Goal: Task Accomplishment & Management: Manage account settings

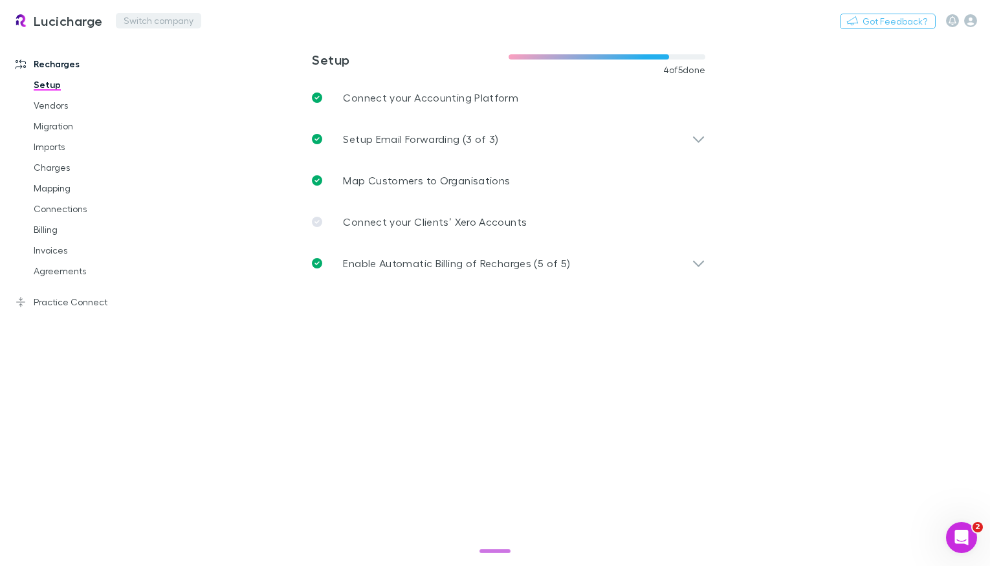
click at [159, 24] on button "Switch company" at bounding box center [158, 21] width 85 height 16
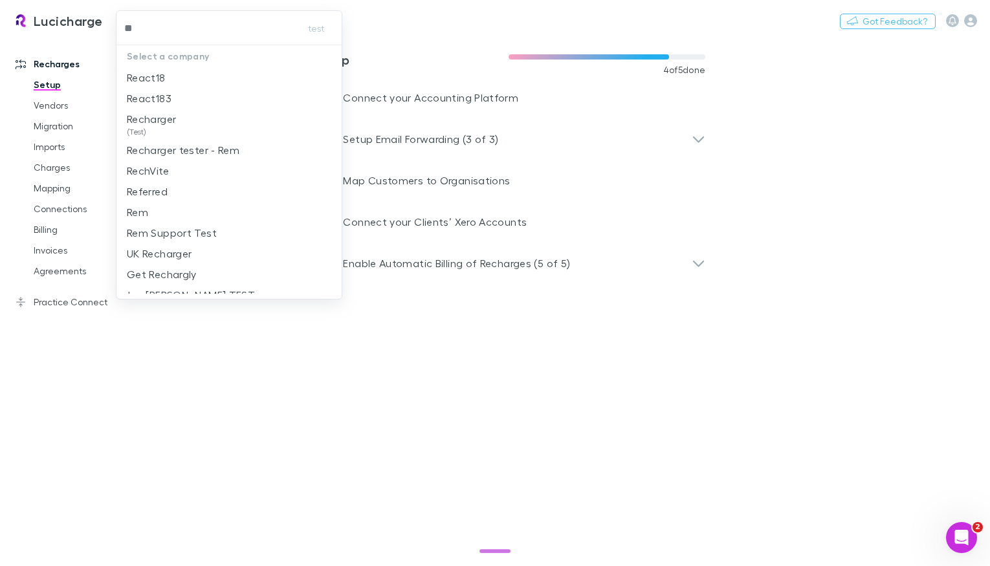
type input "***"
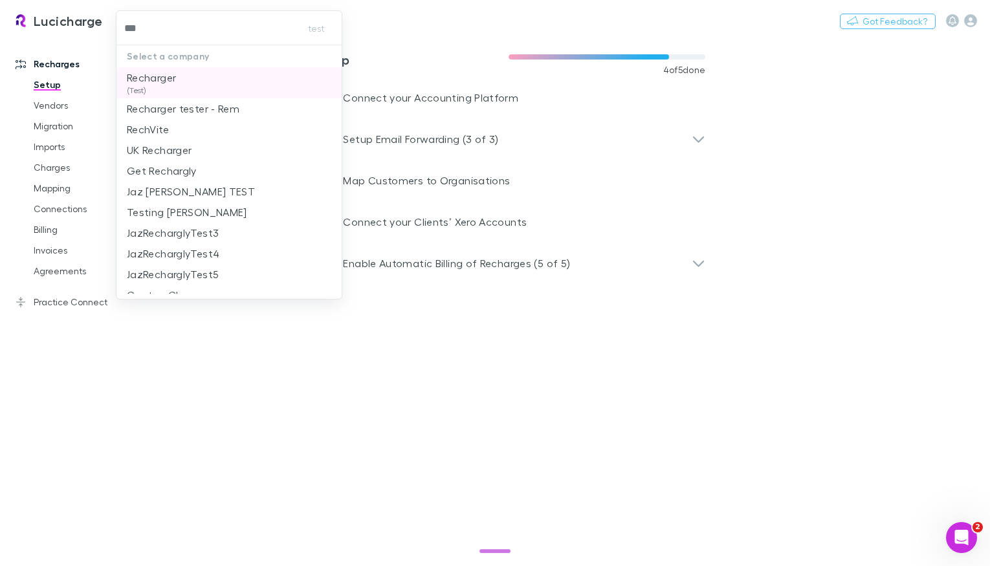
click at [170, 85] on p "Recharger" at bounding box center [151, 78] width 49 height 16
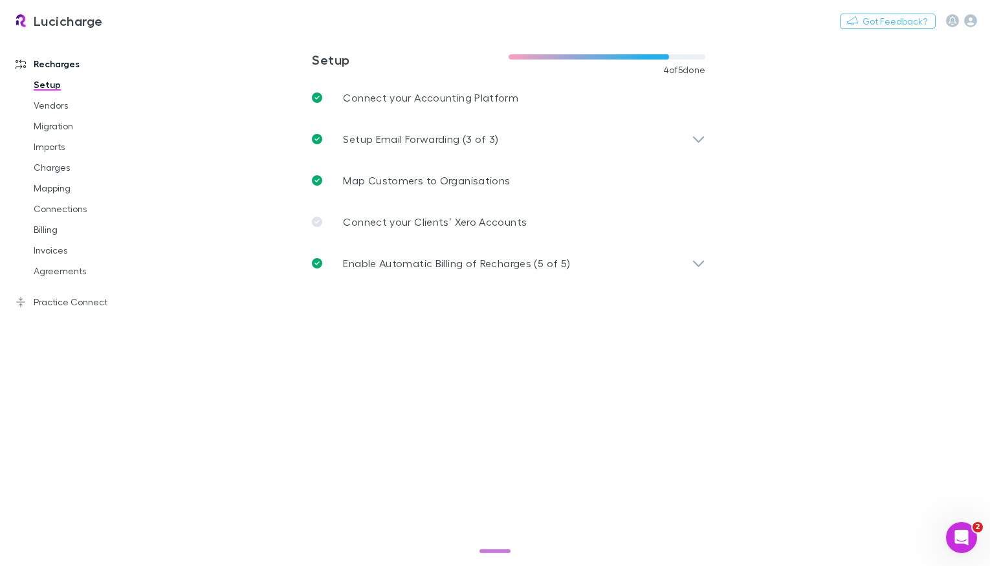
click at [166, 83] on main "**********" at bounding box center [576, 301] width 828 height 530
click at [71, 255] on link "Invoices" at bounding box center [90, 250] width 139 height 21
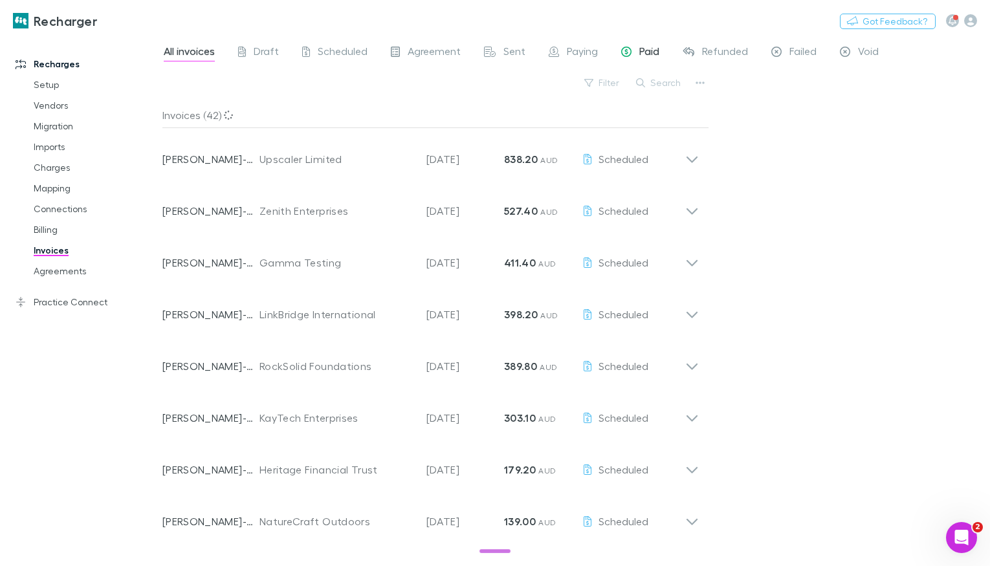
click at [647, 52] on span "Paid" at bounding box center [649, 53] width 20 height 17
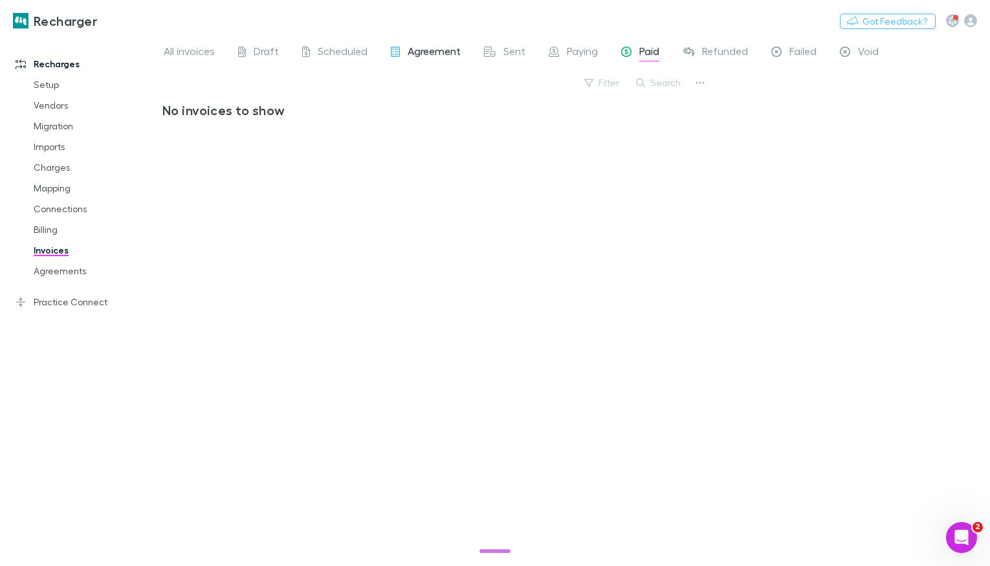
click at [458, 51] on span "Agreement" at bounding box center [434, 53] width 53 height 17
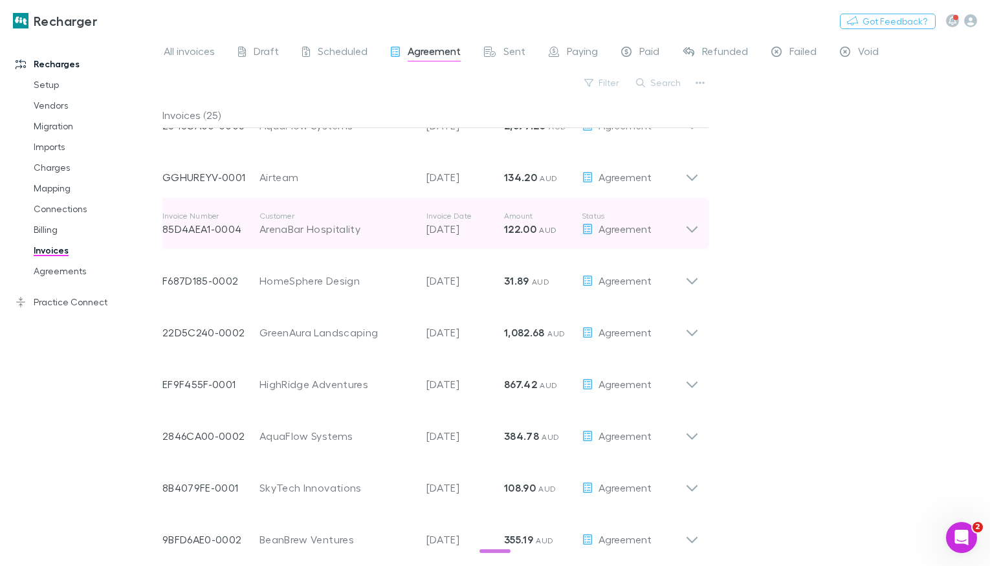
scroll to position [104, 0]
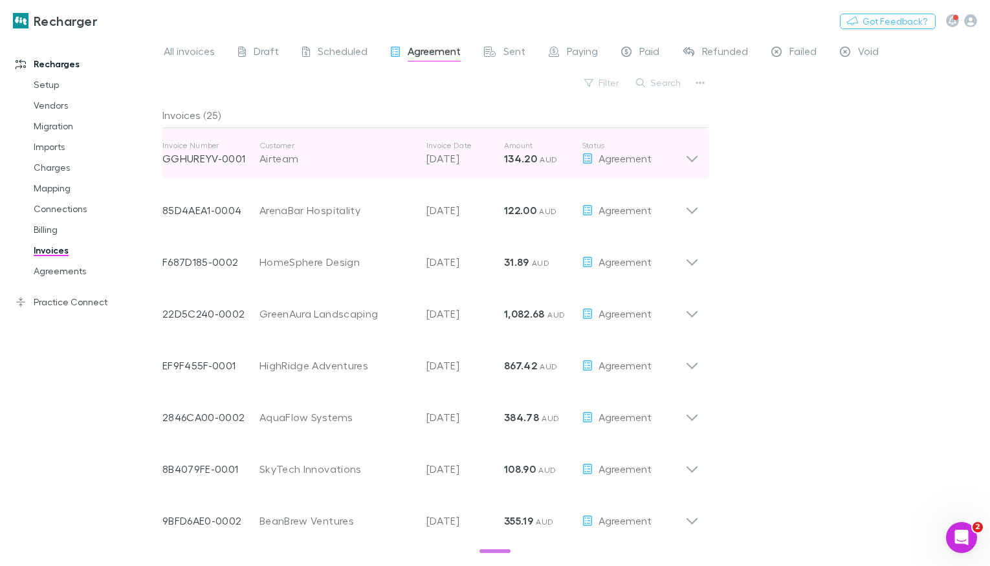
click at [382, 159] on div "Airteam" at bounding box center [337, 159] width 154 height 16
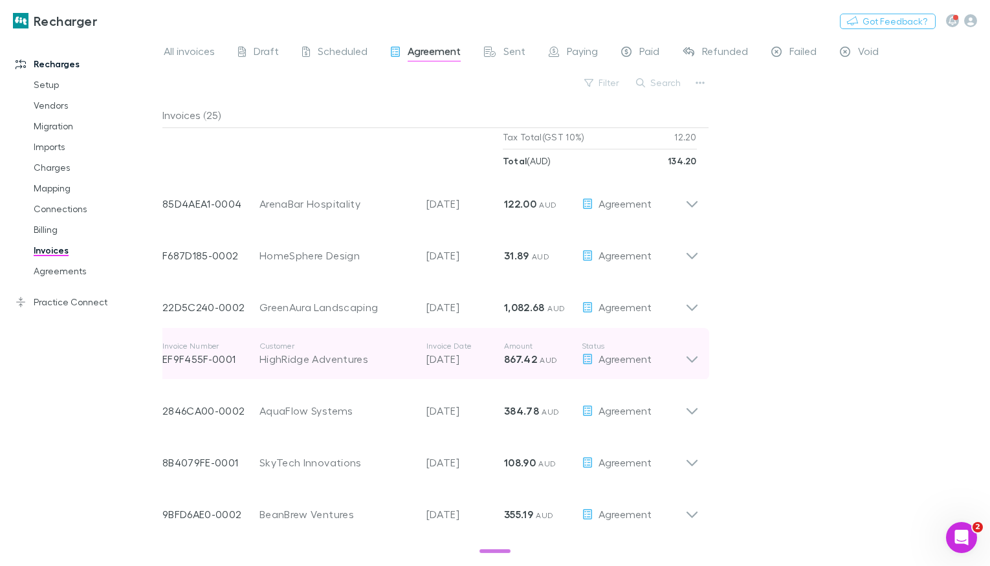
scroll to position [401, 0]
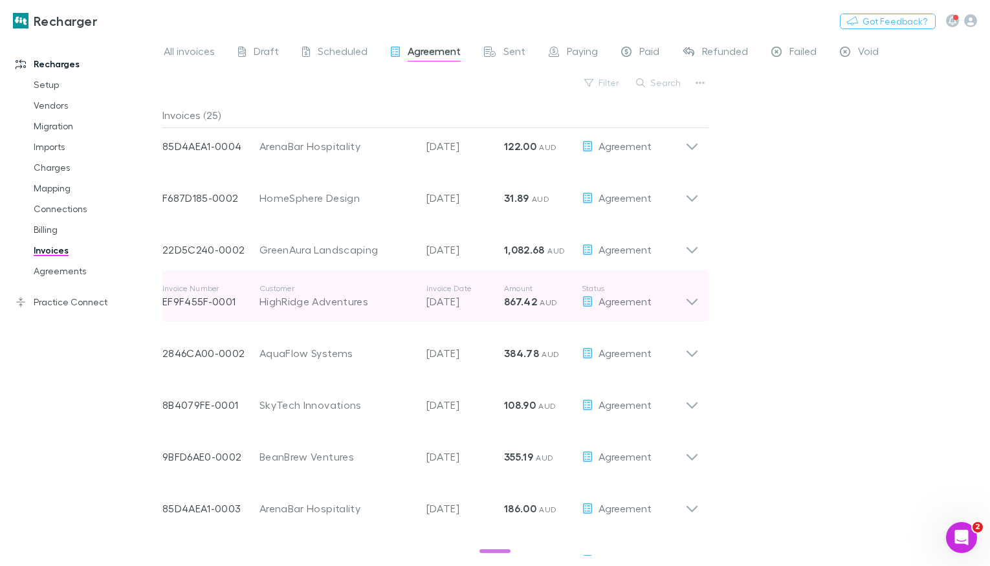
click at [378, 294] on div "HighRidge Adventures" at bounding box center [337, 302] width 154 height 16
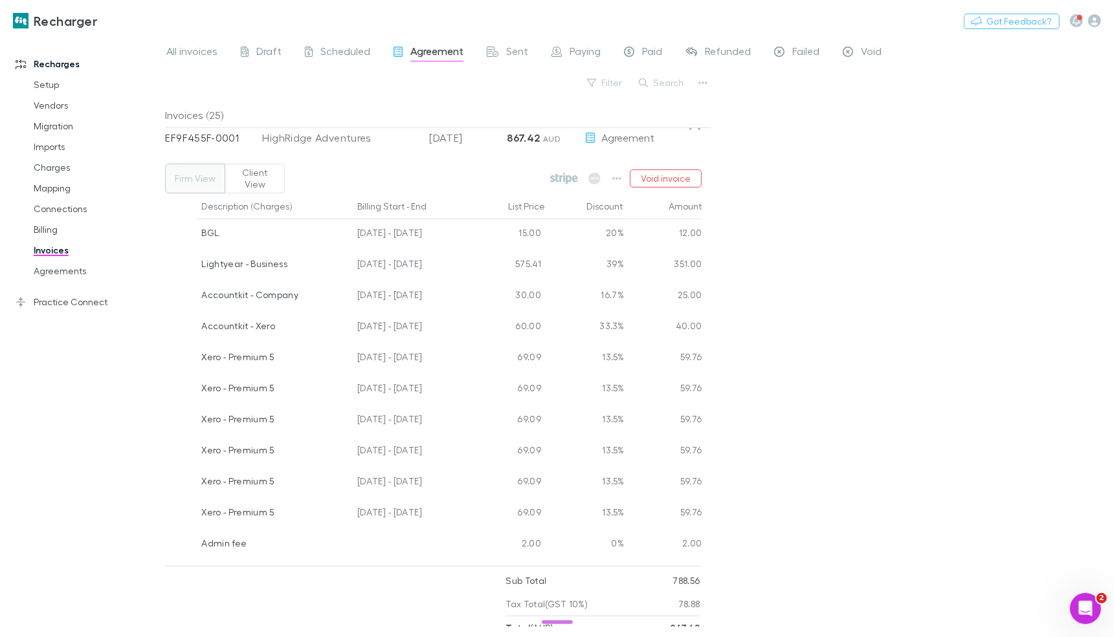
scroll to position [569, 0]
click at [89, 306] on link "Practice Connect" at bounding box center [83, 302] width 160 height 21
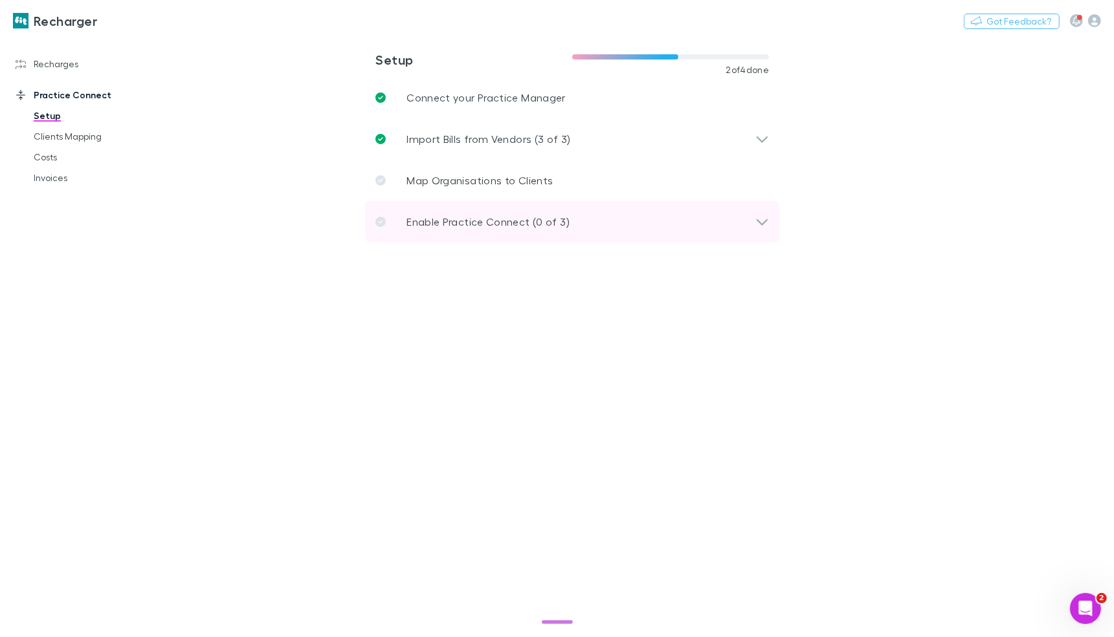
click at [456, 221] on p "Enable Practice Connect (0 of 3)" at bounding box center [487, 222] width 163 height 16
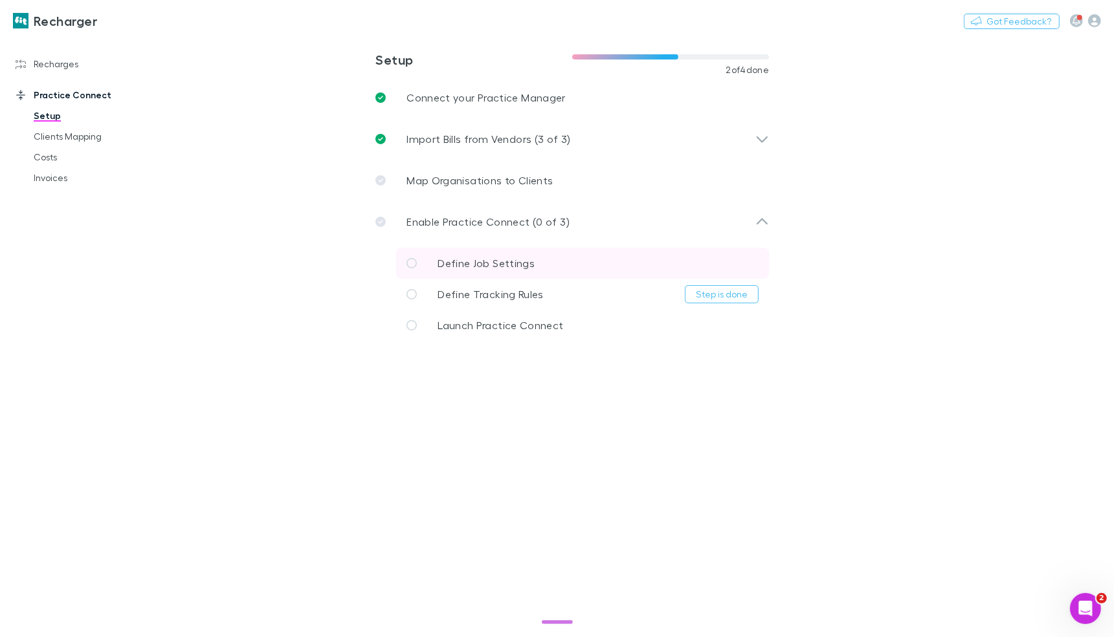
click at [519, 269] on span "Define Job Settings" at bounding box center [485, 263] width 97 height 12
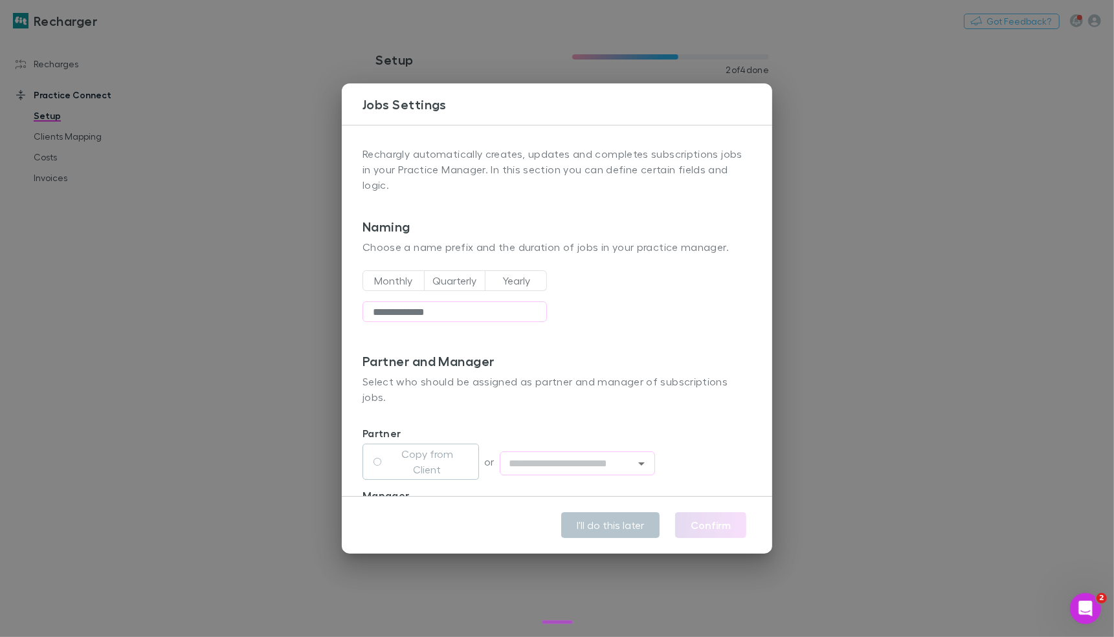
click at [529, 265] on div "Monthly Quarterly Yearly" at bounding box center [454, 280] width 184 height 31
click at [518, 271] on button "Yearly" at bounding box center [516, 281] width 62 height 21
type button "YEARLY"
click at [76, 281] on div "**********" at bounding box center [557, 318] width 1114 height 637
click at [77, 280] on div "**********" at bounding box center [557, 318] width 1114 height 637
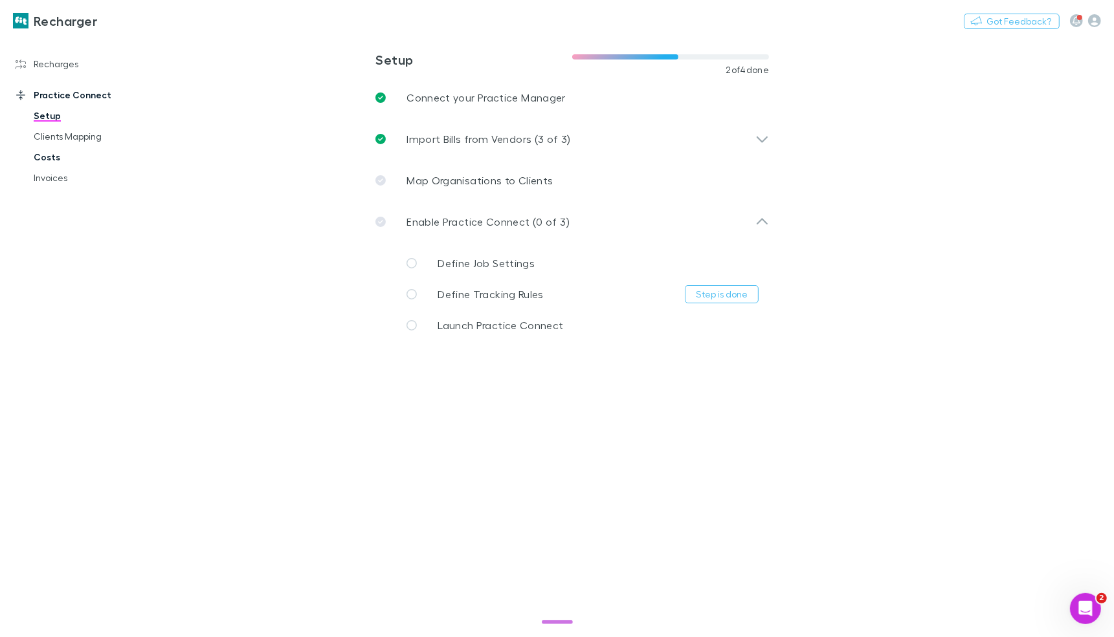
click at [54, 156] on link "Costs" at bounding box center [92, 157] width 142 height 21
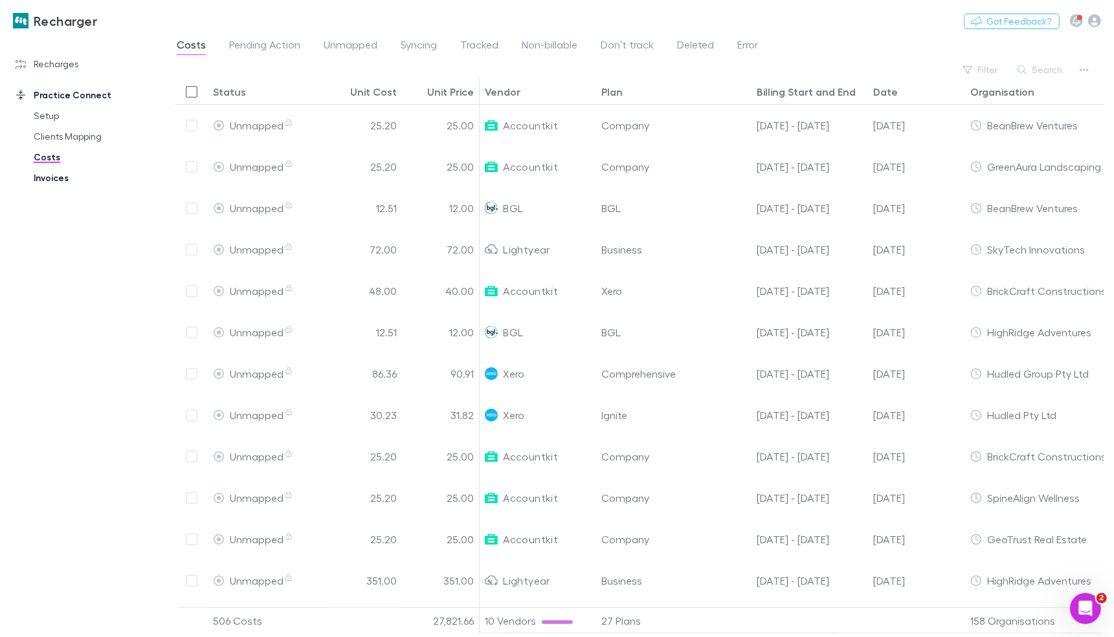
click at [52, 177] on link "Invoices" at bounding box center [92, 178] width 142 height 21
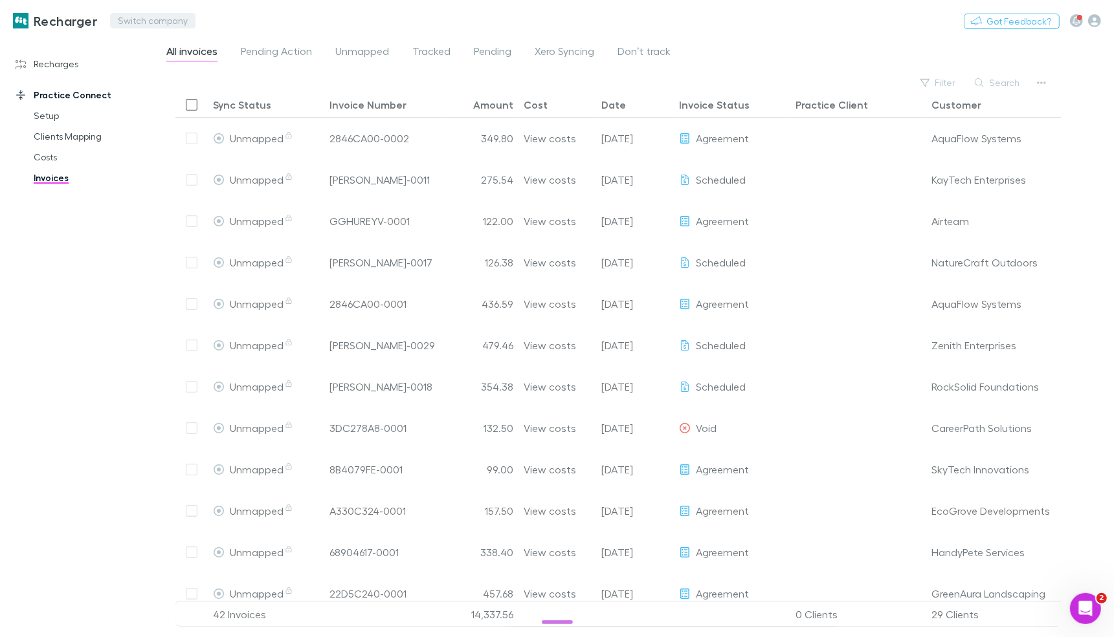
click at [150, 25] on button "Switch company" at bounding box center [152, 21] width 85 height 16
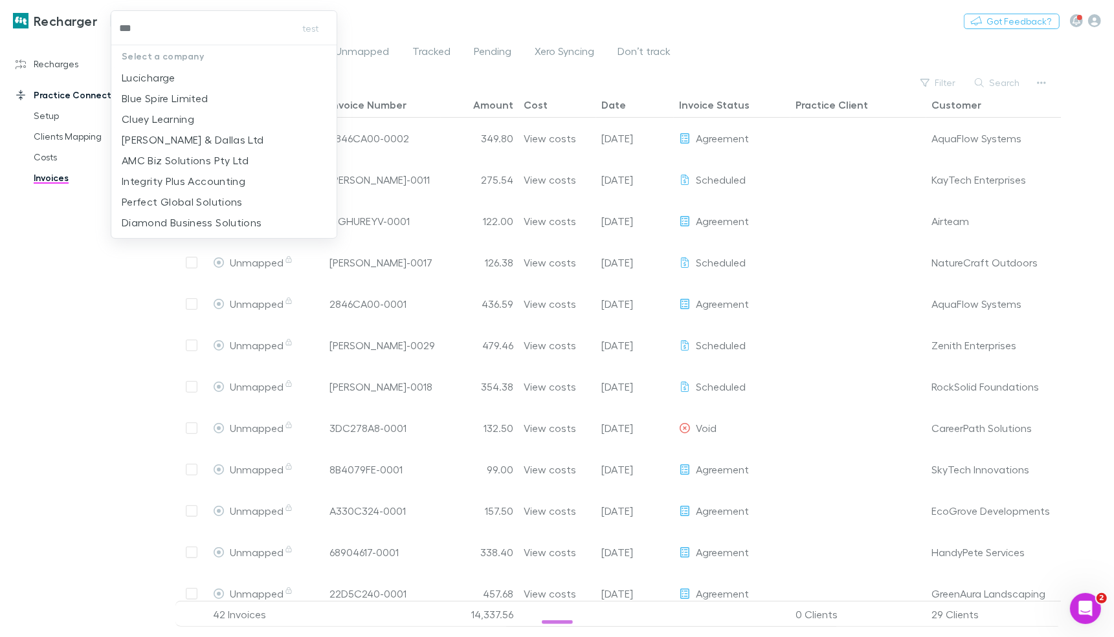
type input "****"
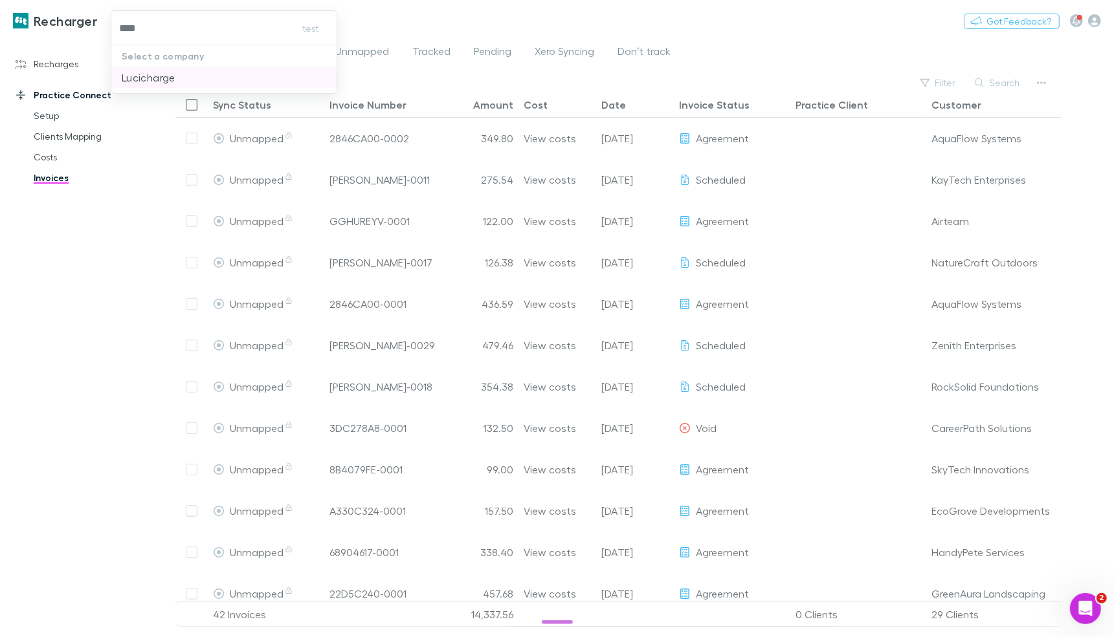
click at [144, 70] on p "Lucicharge" at bounding box center [149, 78] width 54 height 16
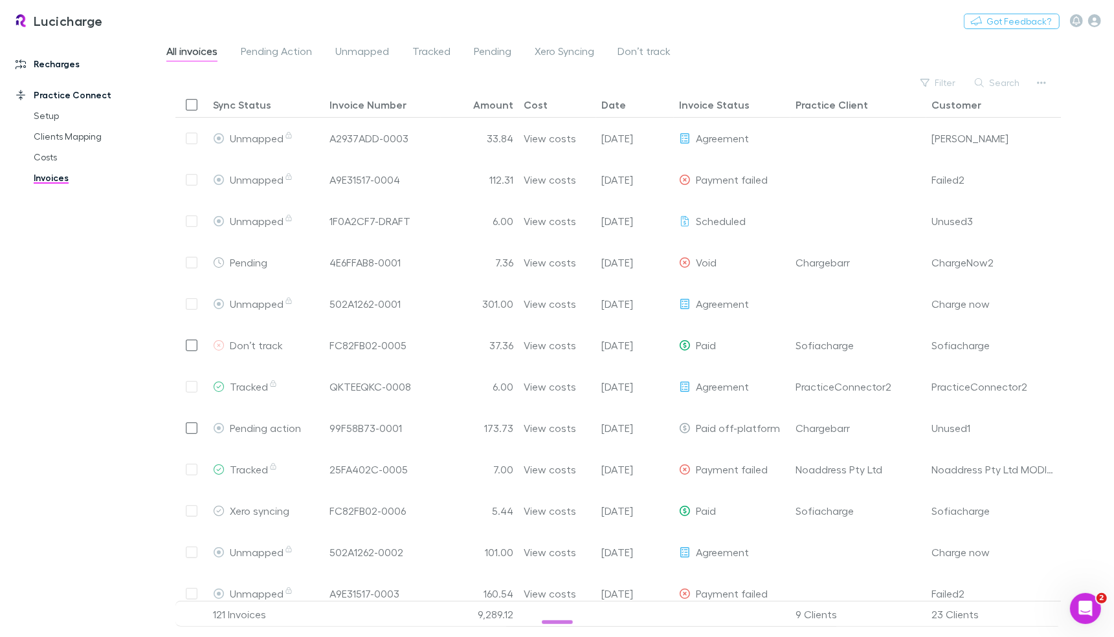
click at [64, 59] on link "Recharges" at bounding box center [83, 64] width 160 height 21
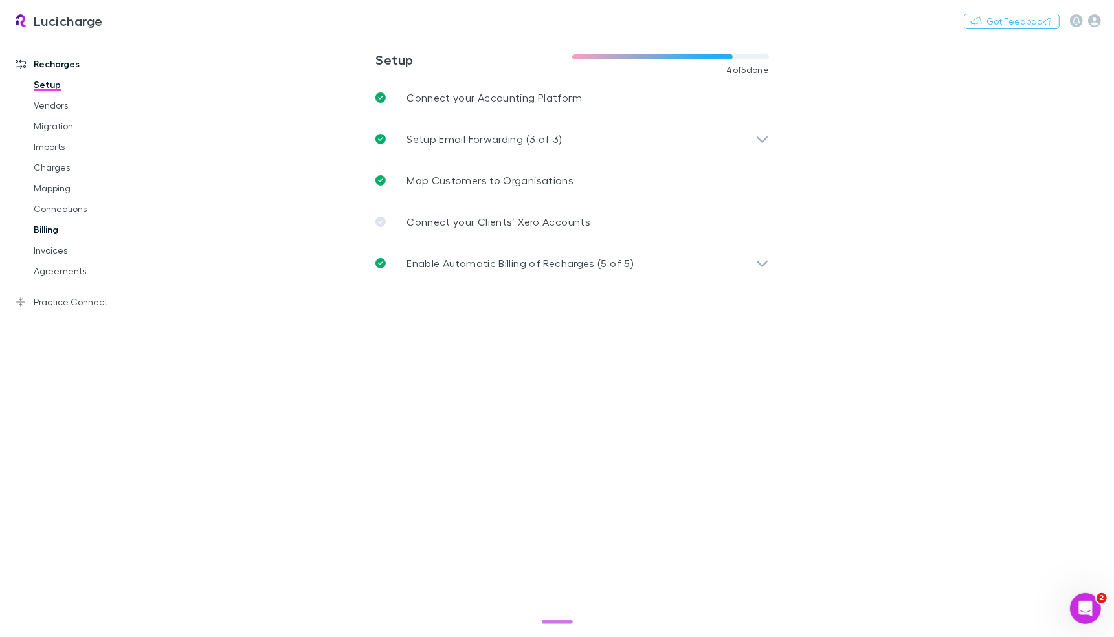
click at [52, 232] on link "Billing" at bounding box center [92, 229] width 142 height 21
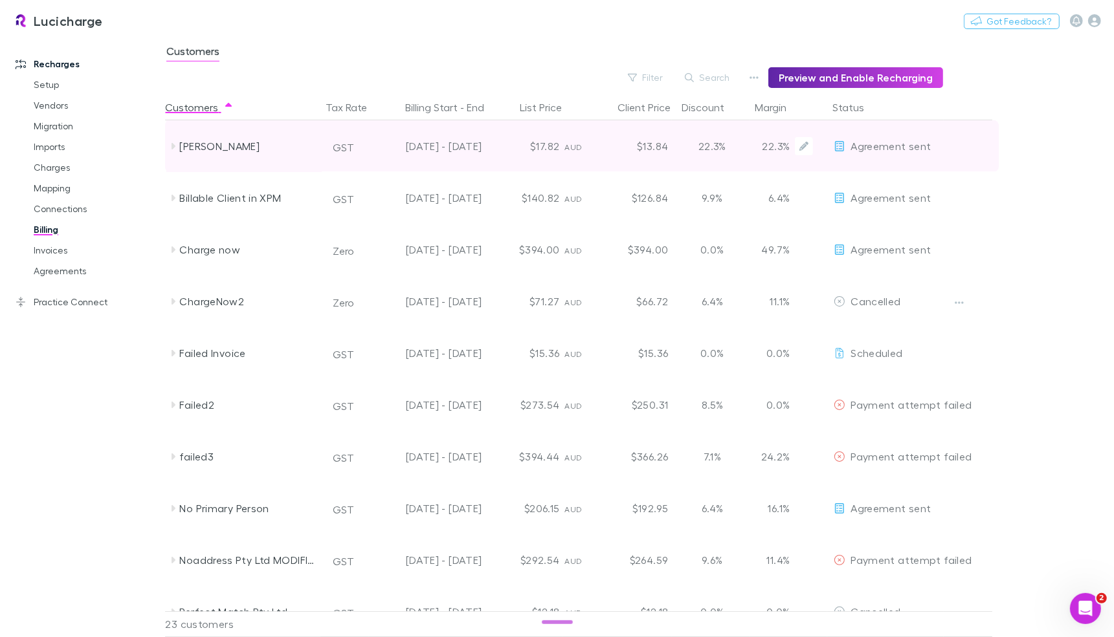
click at [612, 143] on div "$13.84" at bounding box center [634, 146] width 78 height 52
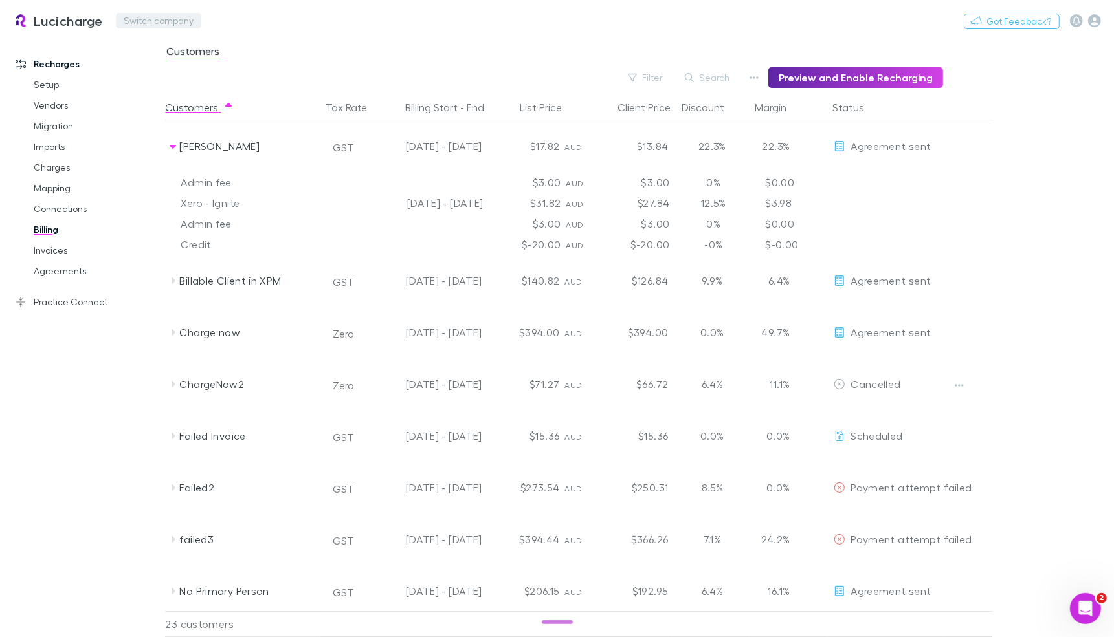
click at [172, 17] on button "Switch company" at bounding box center [158, 21] width 85 height 16
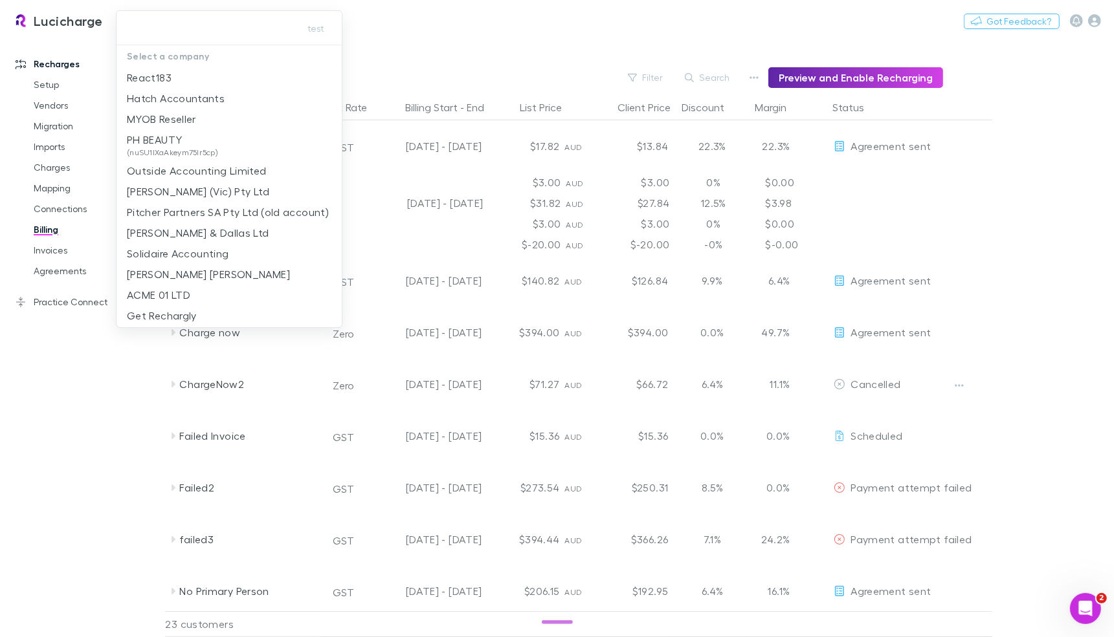
drag, startPoint x: 65, startPoint y: 379, endPoint x: 67, endPoint y: 329, distance: 49.8
click at [67, 376] on div at bounding box center [557, 318] width 1114 height 637
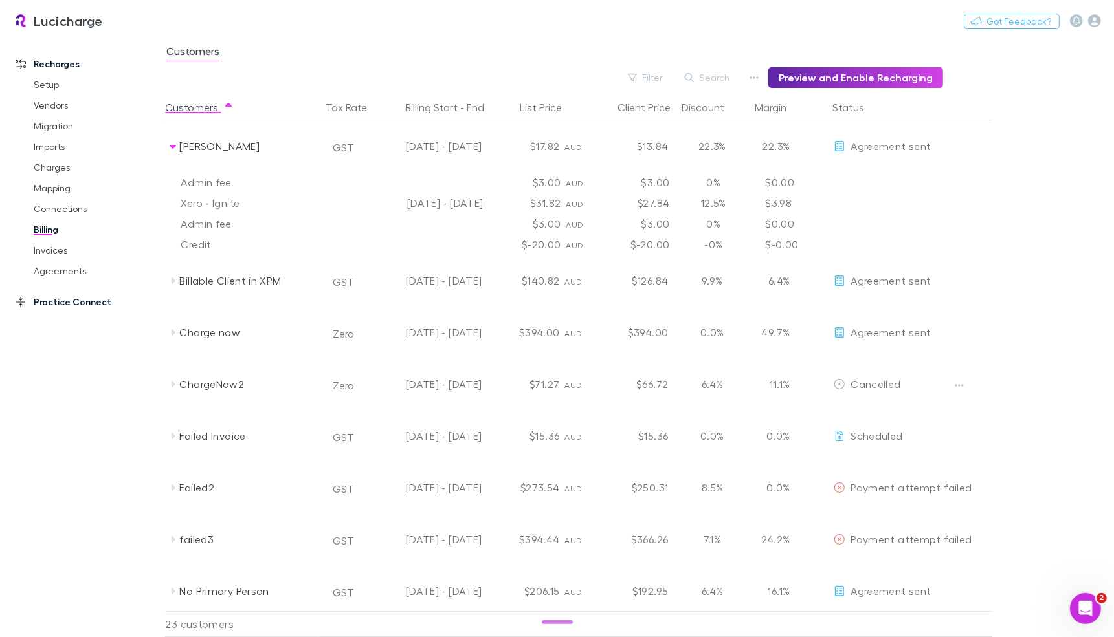
click at [74, 300] on link "Practice Connect" at bounding box center [83, 302] width 160 height 21
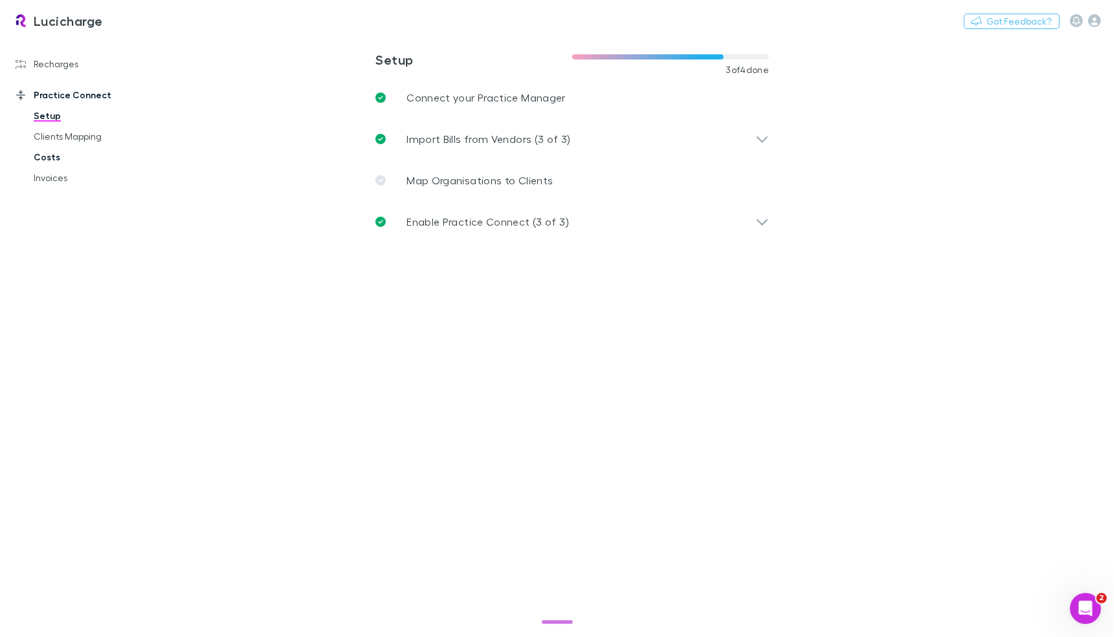
click at [51, 155] on link "Costs" at bounding box center [92, 157] width 142 height 21
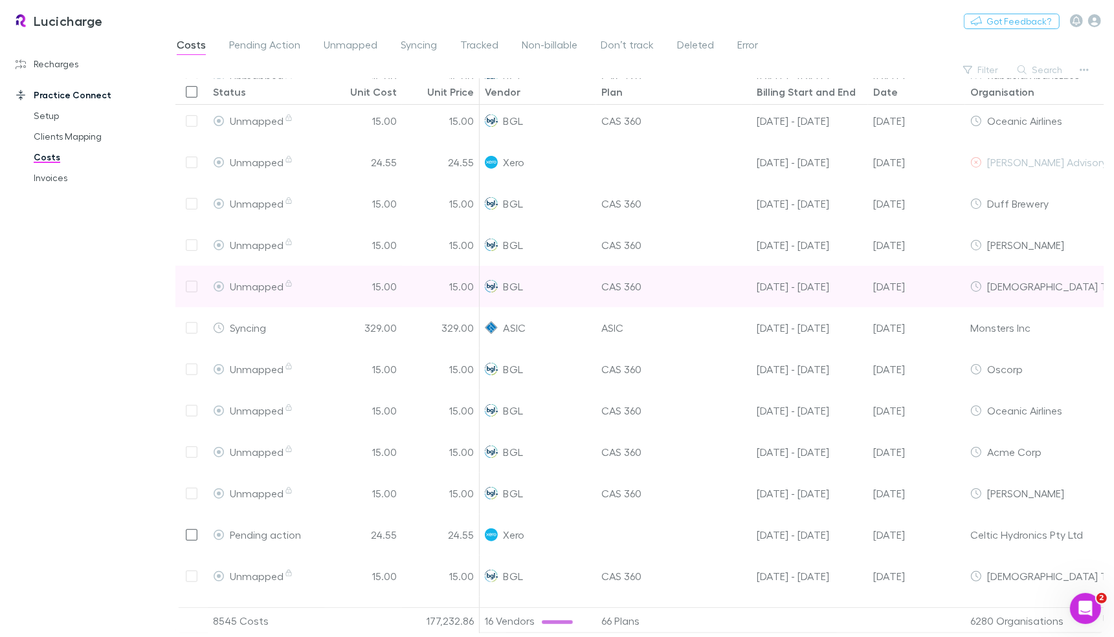
scroll to position [74, 0]
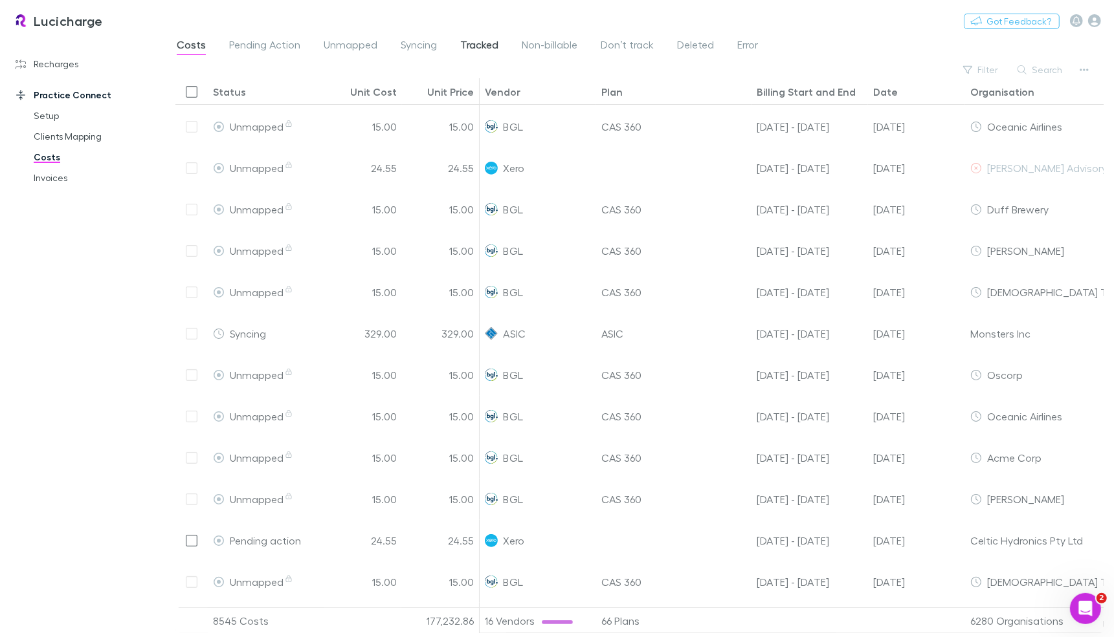
click at [485, 46] on span "Tracked" at bounding box center [479, 46] width 38 height 17
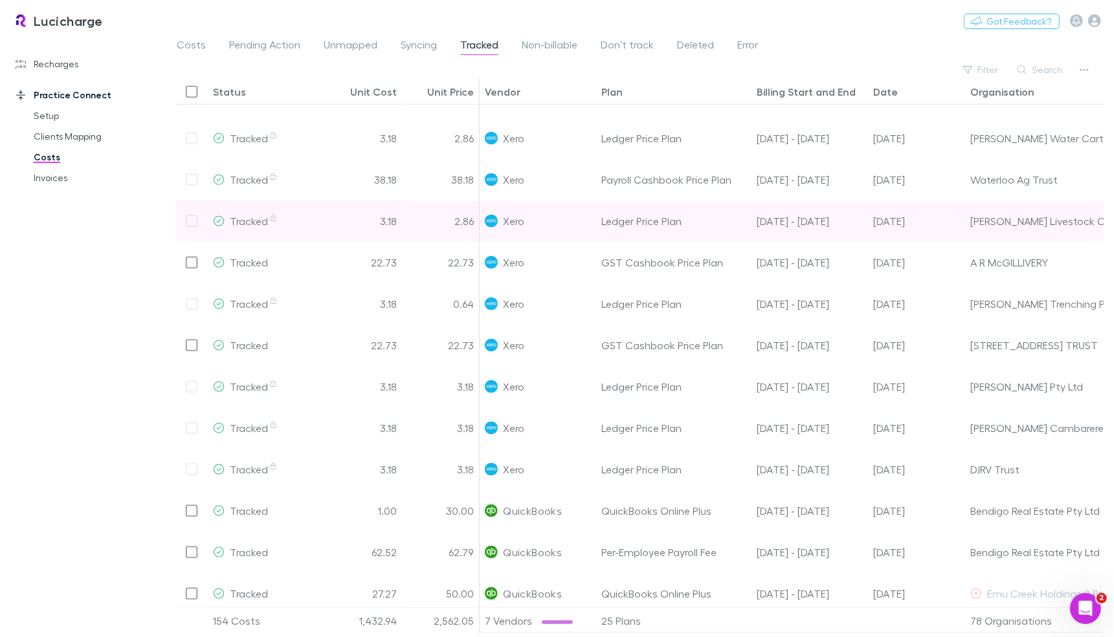
scroll to position [1191, 0]
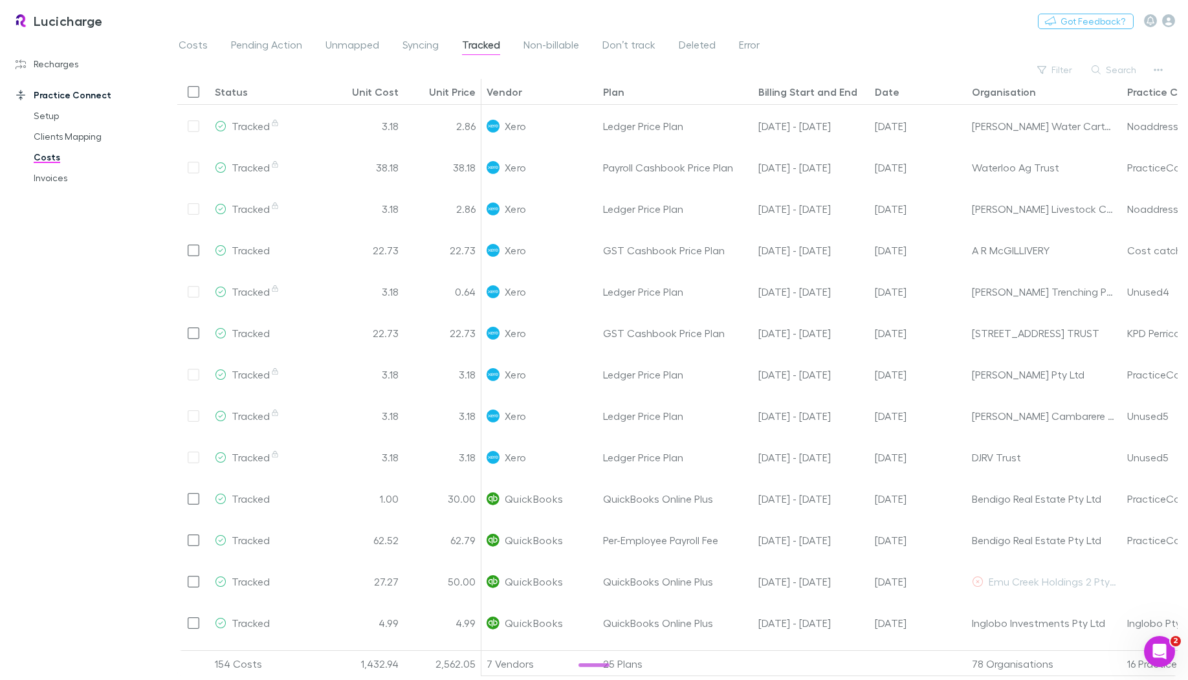
click at [990, 52] on div "Costs Pending Action Unmapped Syncing Tracked Non-billable Don’t track Deleted …" at bounding box center [677, 48] width 1021 height 25
click at [65, 331] on div "Recharges Setup Vendors Migration Imports Charges Mapping Connections Billing I…" at bounding box center [83, 350] width 167 height 619
drag, startPoint x: 91, startPoint y: 58, endPoint x: 64, endPoint y: 19, distance: 47.6
click at [91, 58] on link "Recharges" at bounding box center [84, 64] width 162 height 21
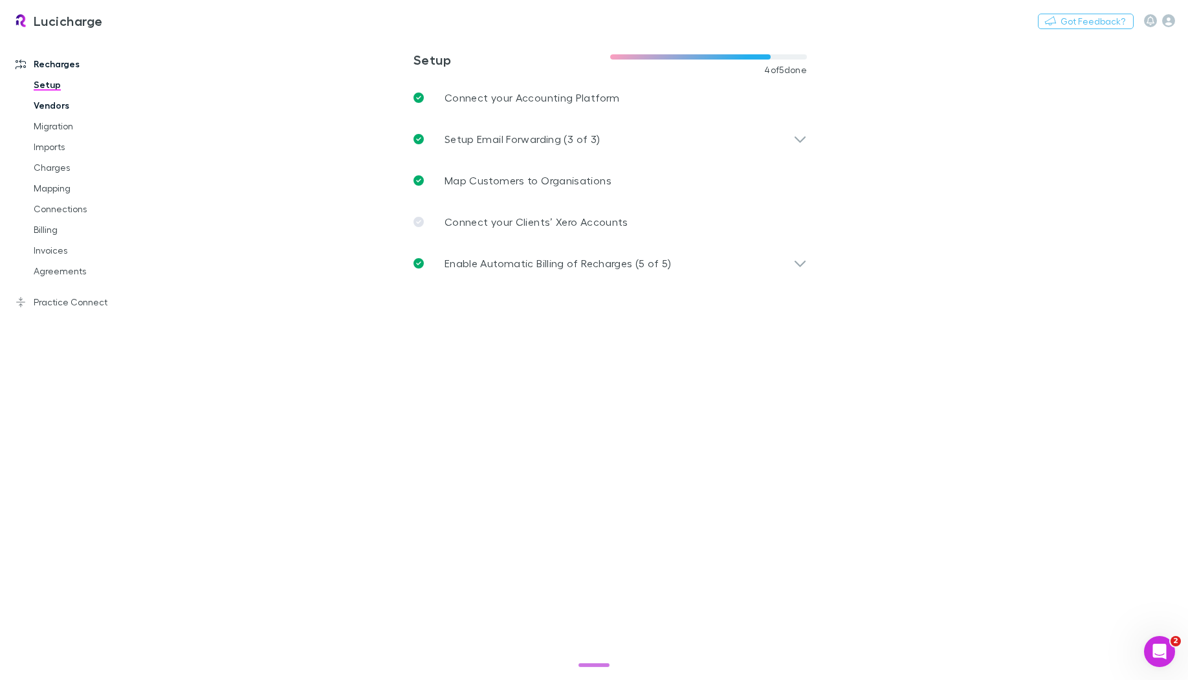
click at [50, 110] on link "Vendors" at bounding box center [93, 105] width 144 height 21
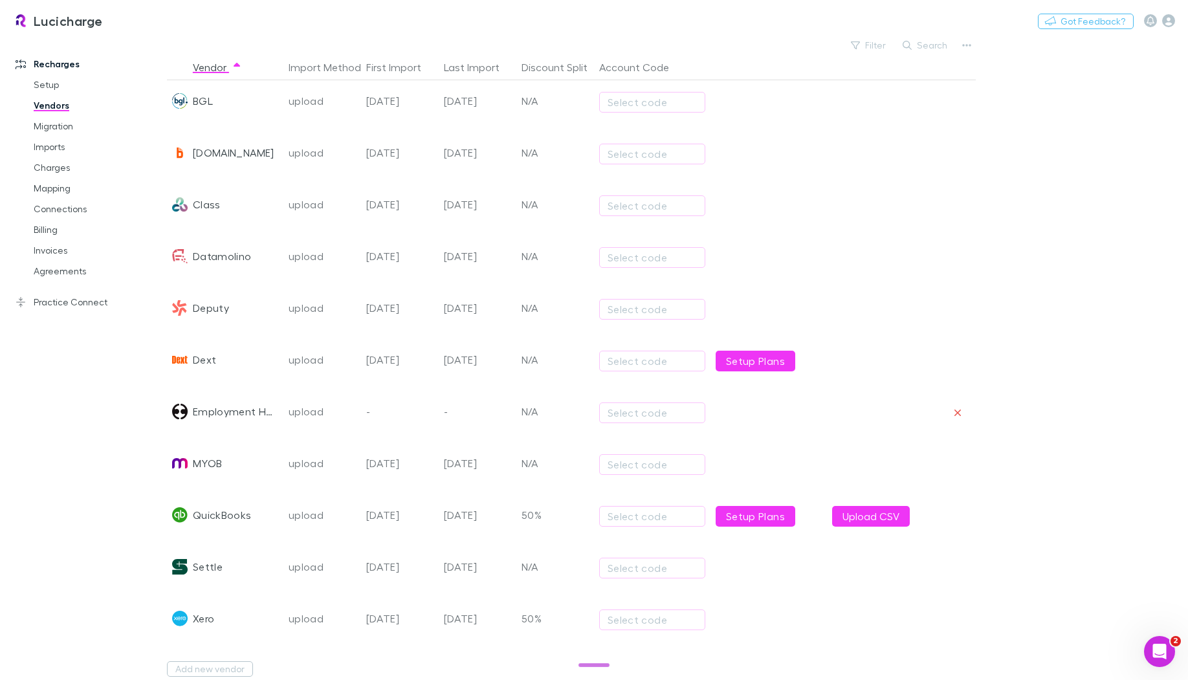
scroll to position [290, 0]
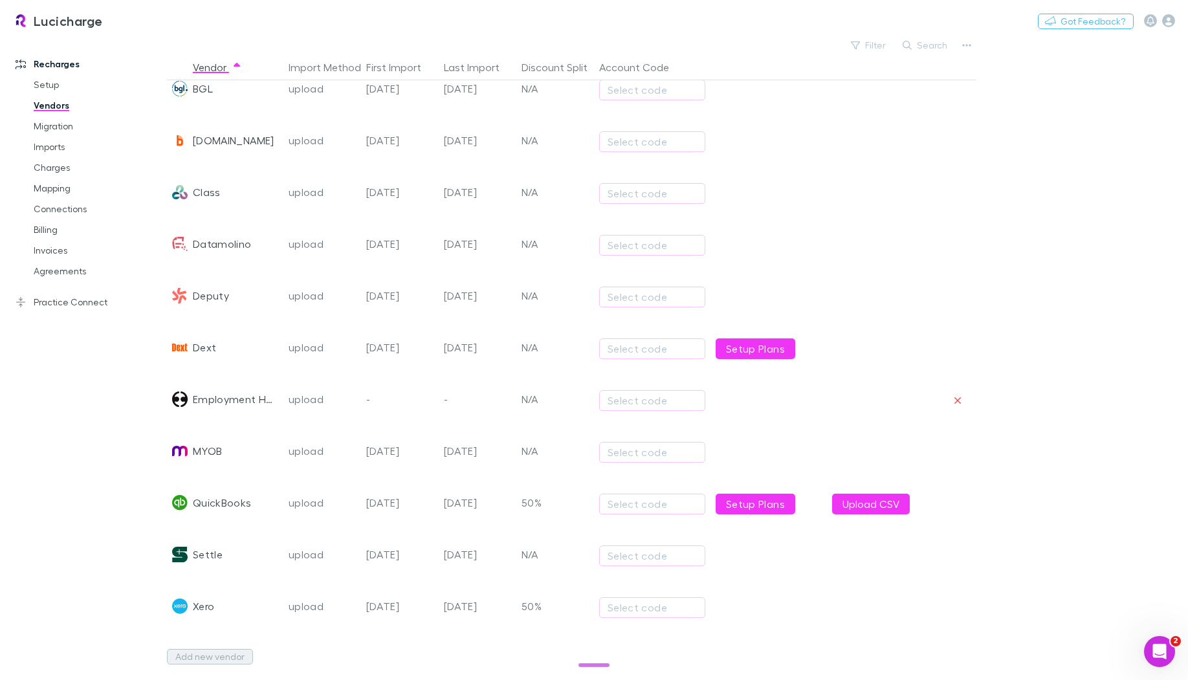
click at [230, 566] on button "Add new vendor" at bounding box center [210, 657] width 86 height 16
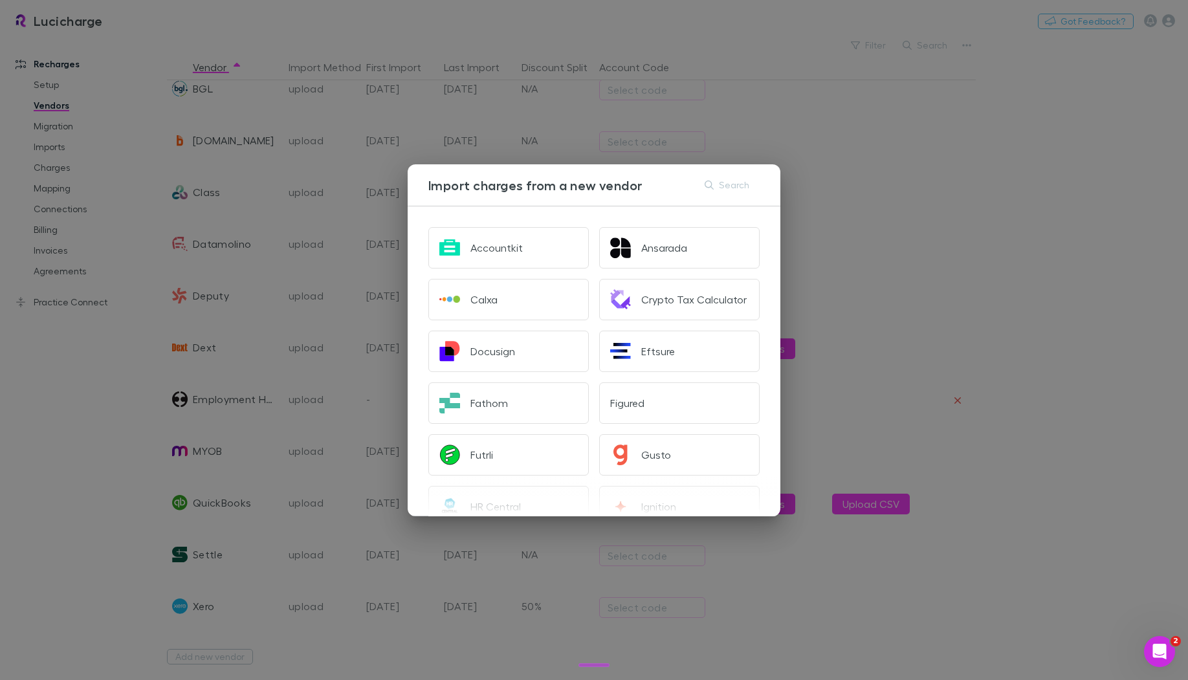
click at [78, 74] on div "Import charges from a new vendor Search Accountkit Ansarada Calxa Crypto Tax Ca…" at bounding box center [594, 340] width 1188 height 680
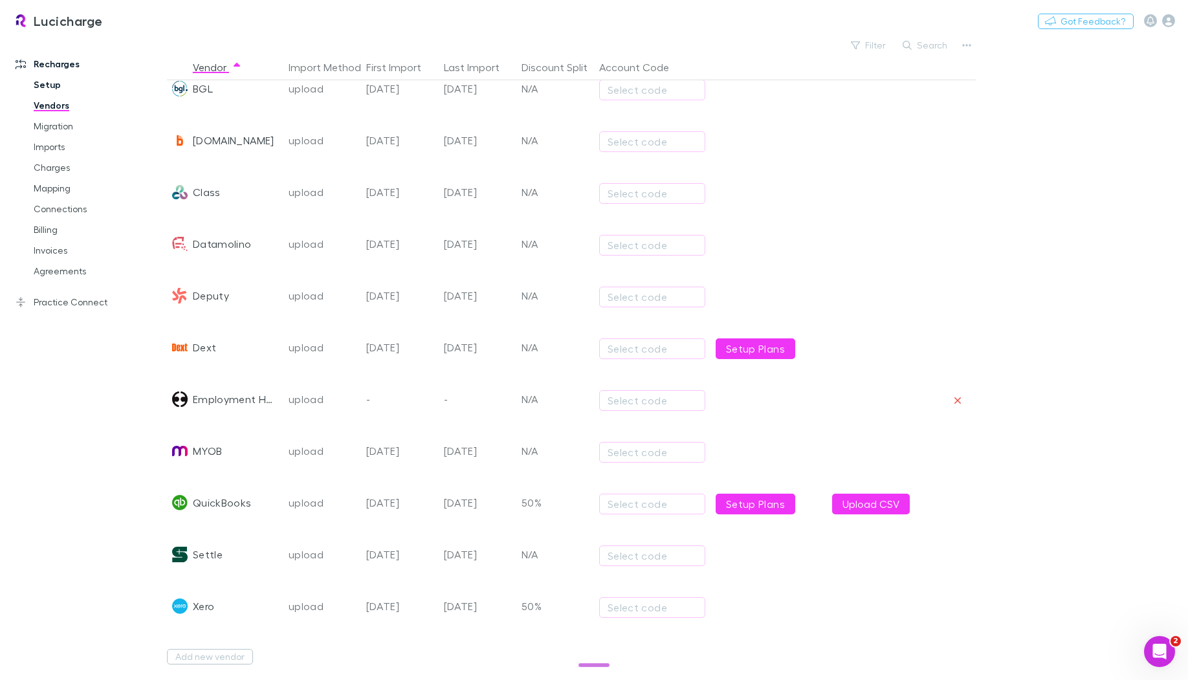
drag, startPoint x: 54, startPoint y: 89, endPoint x: 82, endPoint y: 87, distance: 27.9
click at [54, 89] on link "Setup" at bounding box center [93, 84] width 144 height 21
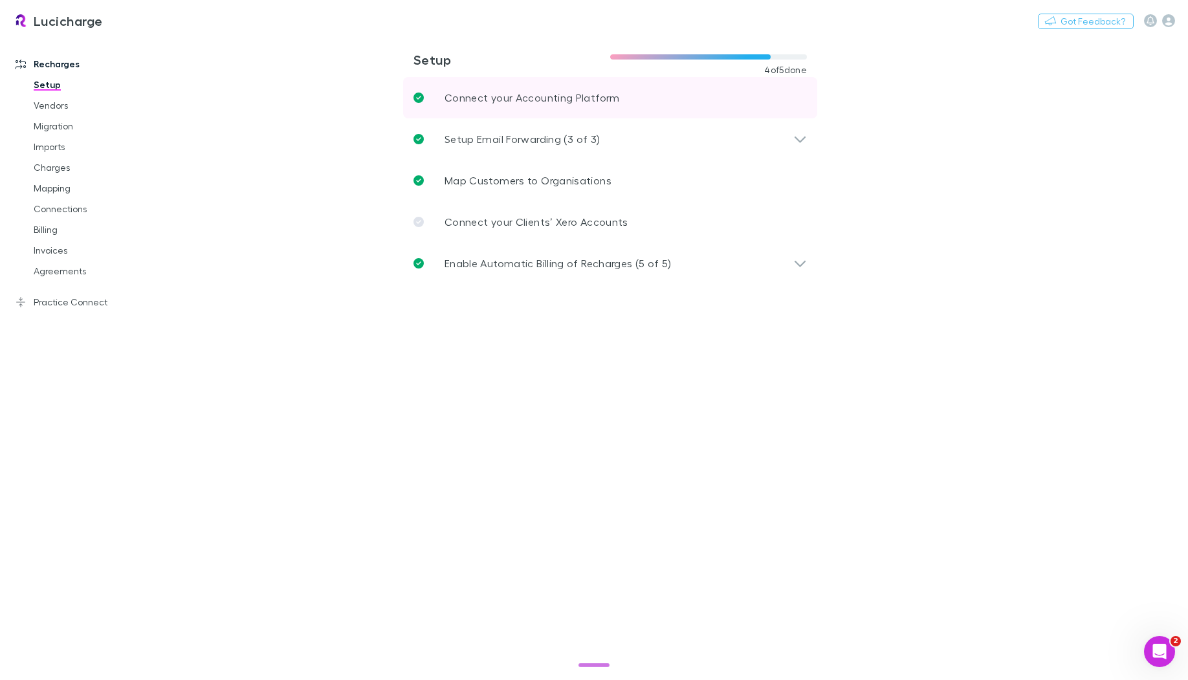
click at [515, 104] on p "Connect your Accounting Platform" at bounding box center [532, 98] width 175 height 16
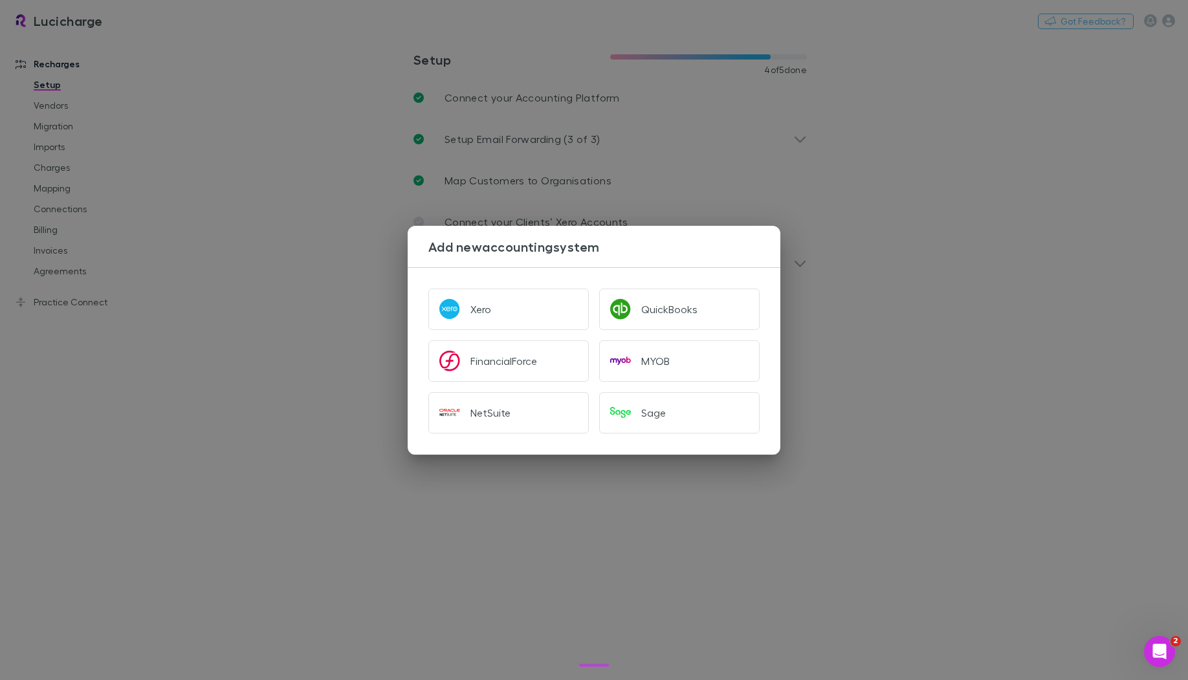
click at [247, 115] on div "Add new accounting system Xero QuickBooks FinancialForce MYOB NetSuite Sage" at bounding box center [594, 340] width 1188 height 680
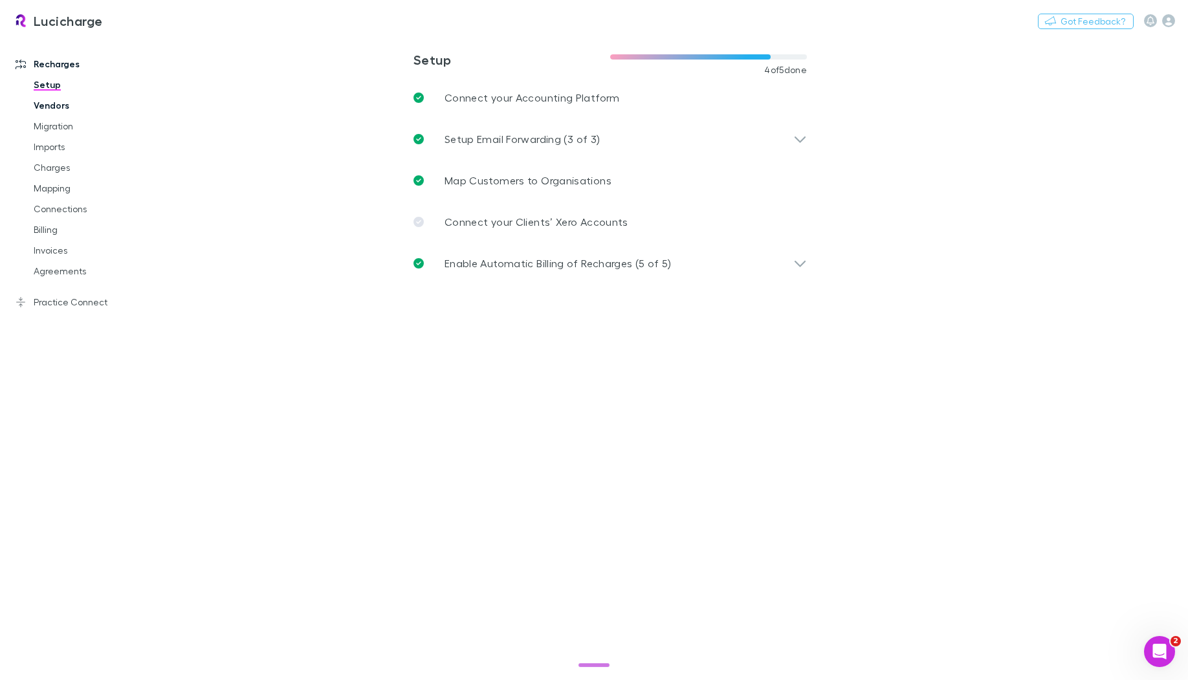
drag, startPoint x: 247, startPoint y: 115, endPoint x: 154, endPoint y: 106, distance: 92.9
click at [247, 115] on div "Add new accounting system Xero QuickBooks FinancialForce MYOB NetSuite Sage" at bounding box center [594, 340] width 1188 height 680
click at [44, 190] on link "Mapping" at bounding box center [93, 188] width 144 height 21
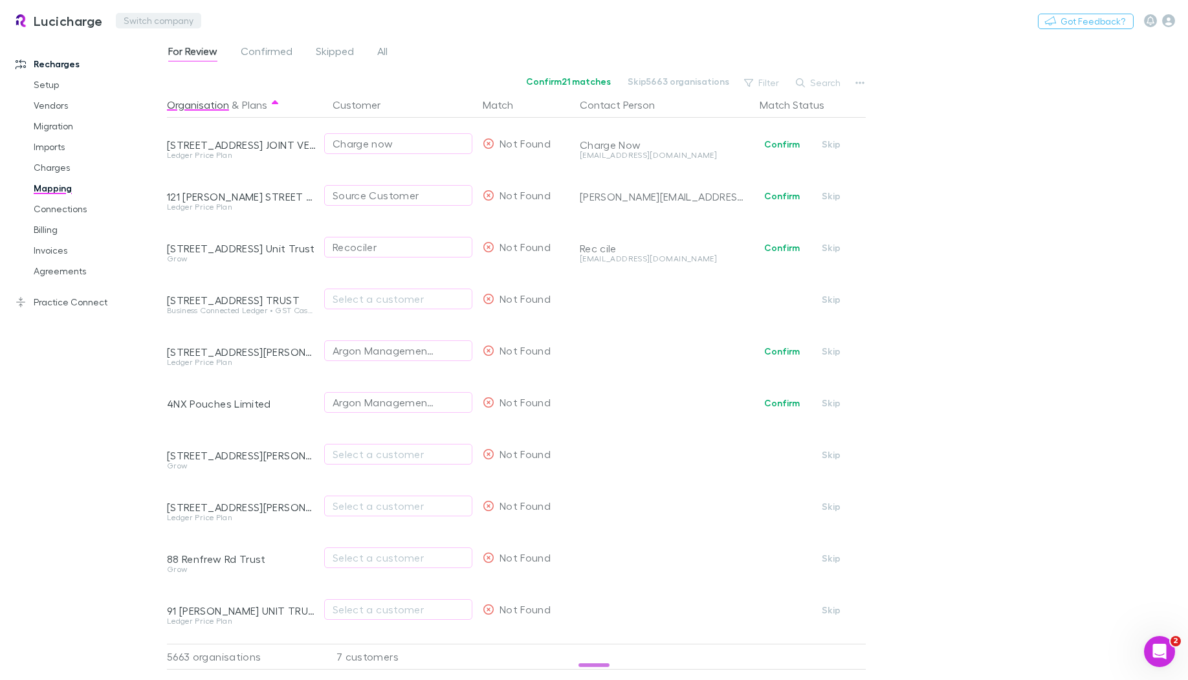
click at [174, 16] on button "Switch company" at bounding box center [158, 21] width 85 height 16
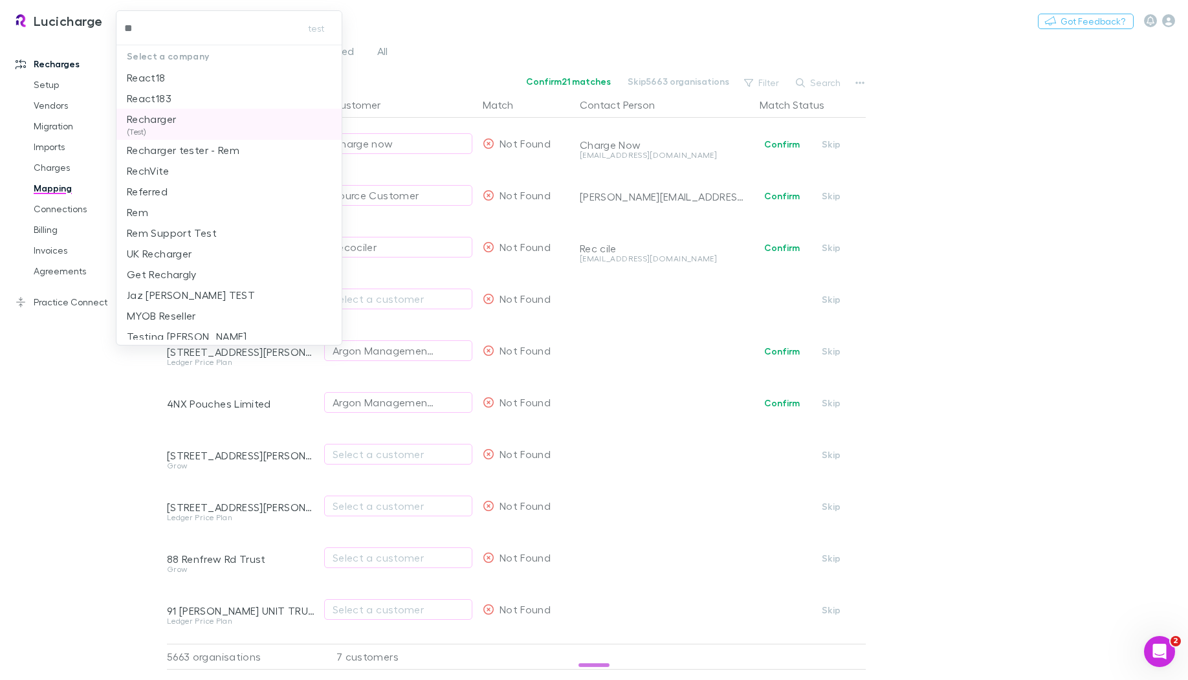
type input "***"
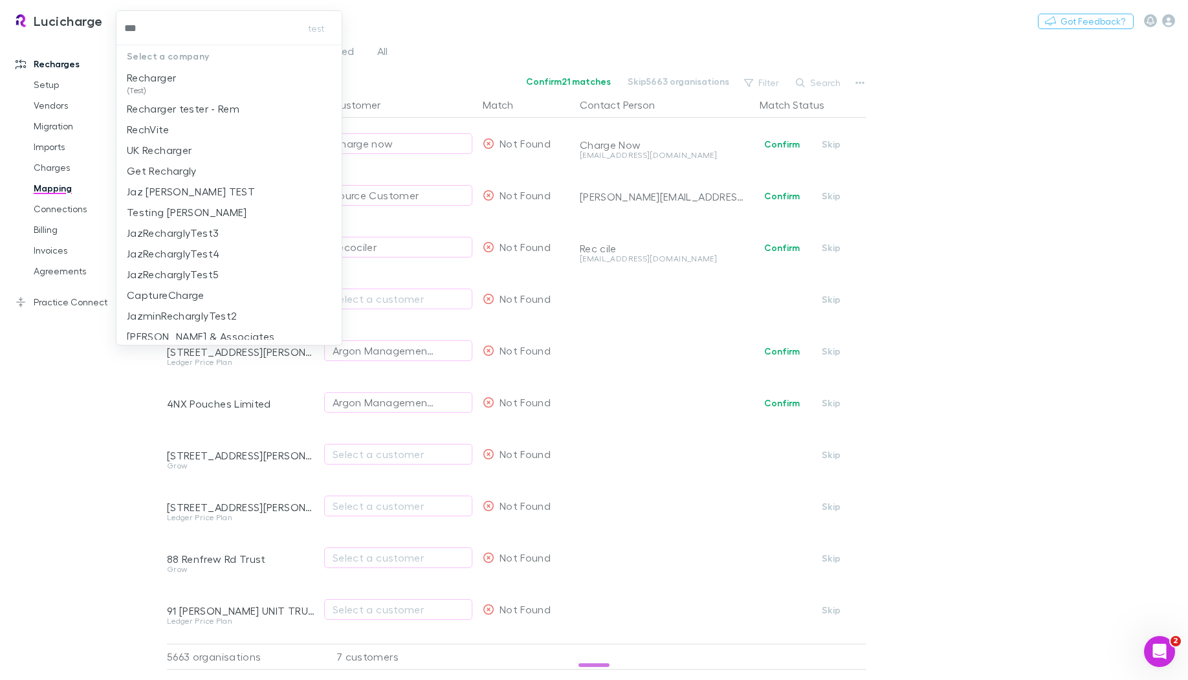
drag, startPoint x: 179, startPoint y: 84, endPoint x: 318, endPoint y: 20, distance: 153.2
click at [179, 84] on li "Recharger (Test)" at bounding box center [229, 82] width 226 height 31
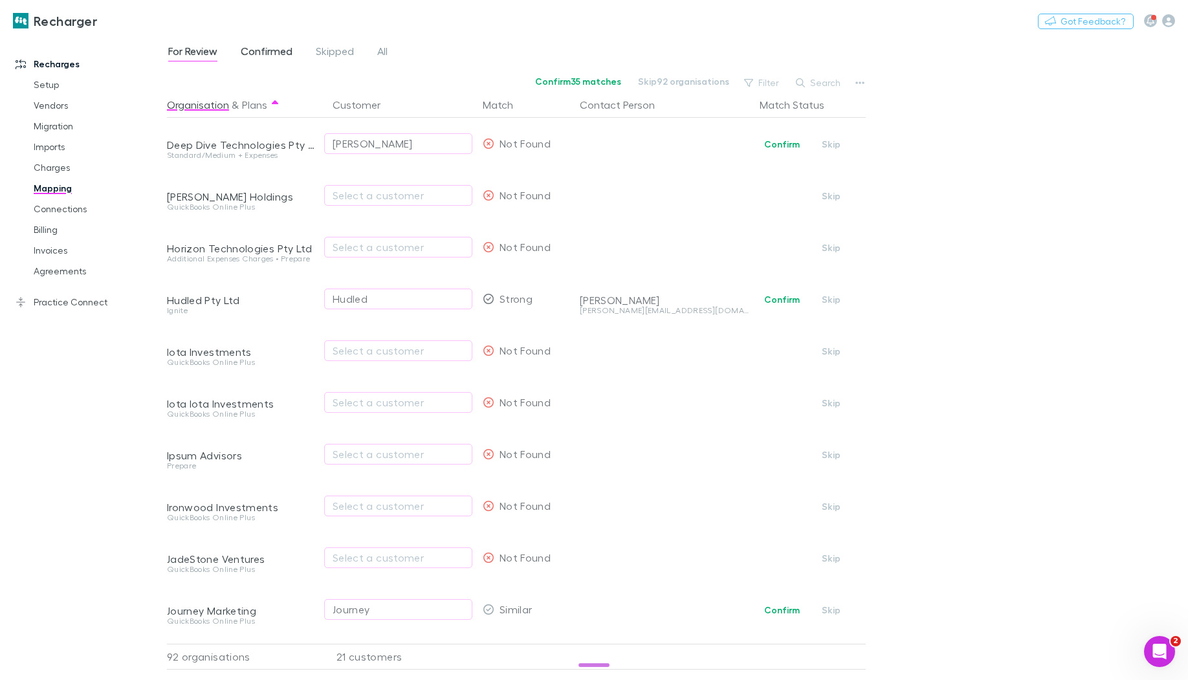
click at [279, 55] on span "Confirmed" at bounding box center [267, 53] width 52 height 17
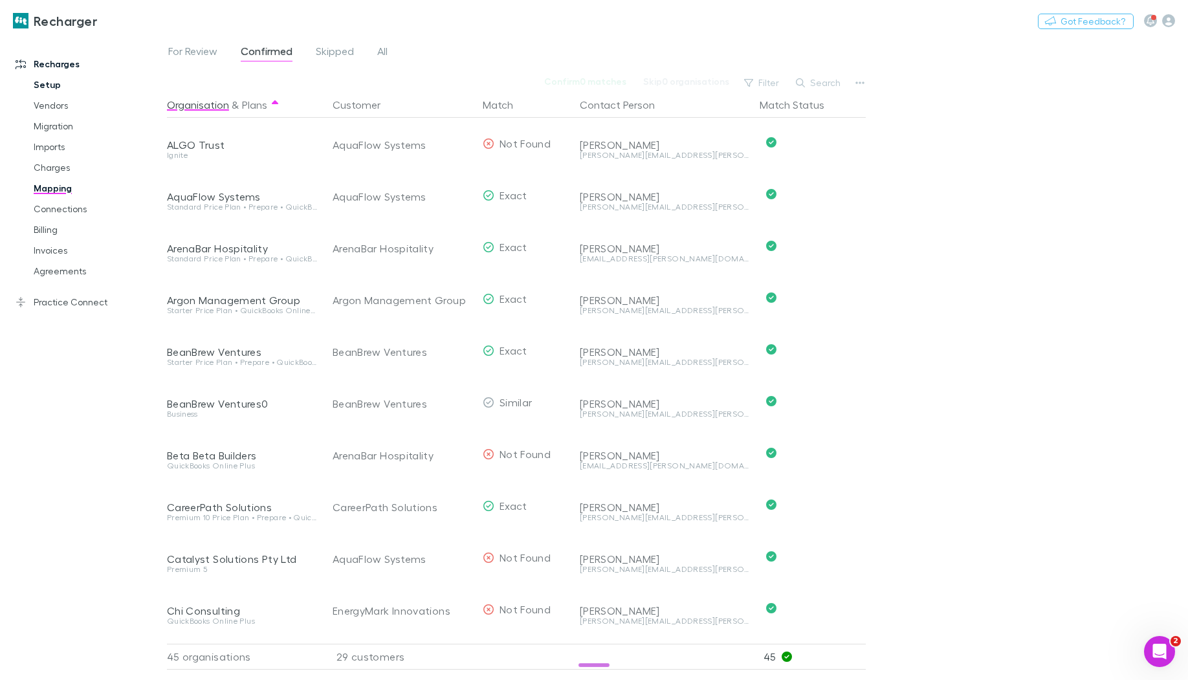
click at [28, 91] on link "Setup" at bounding box center [93, 84] width 144 height 21
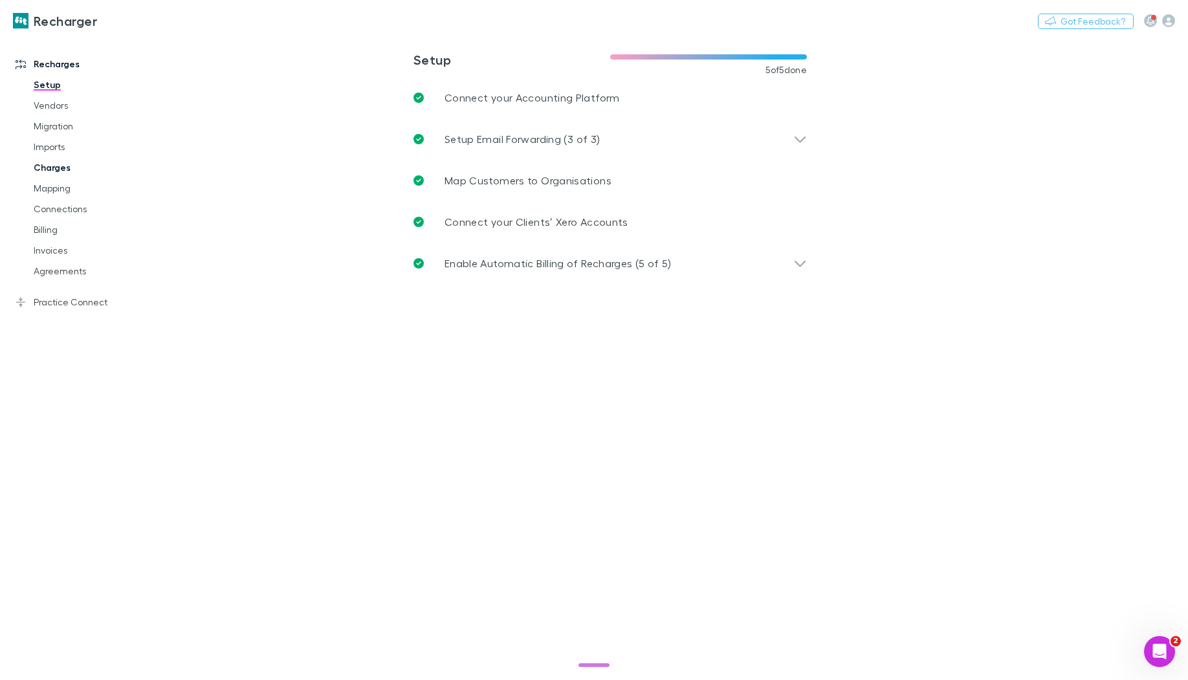
click at [39, 170] on link "Charges" at bounding box center [93, 167] width 144 height 21
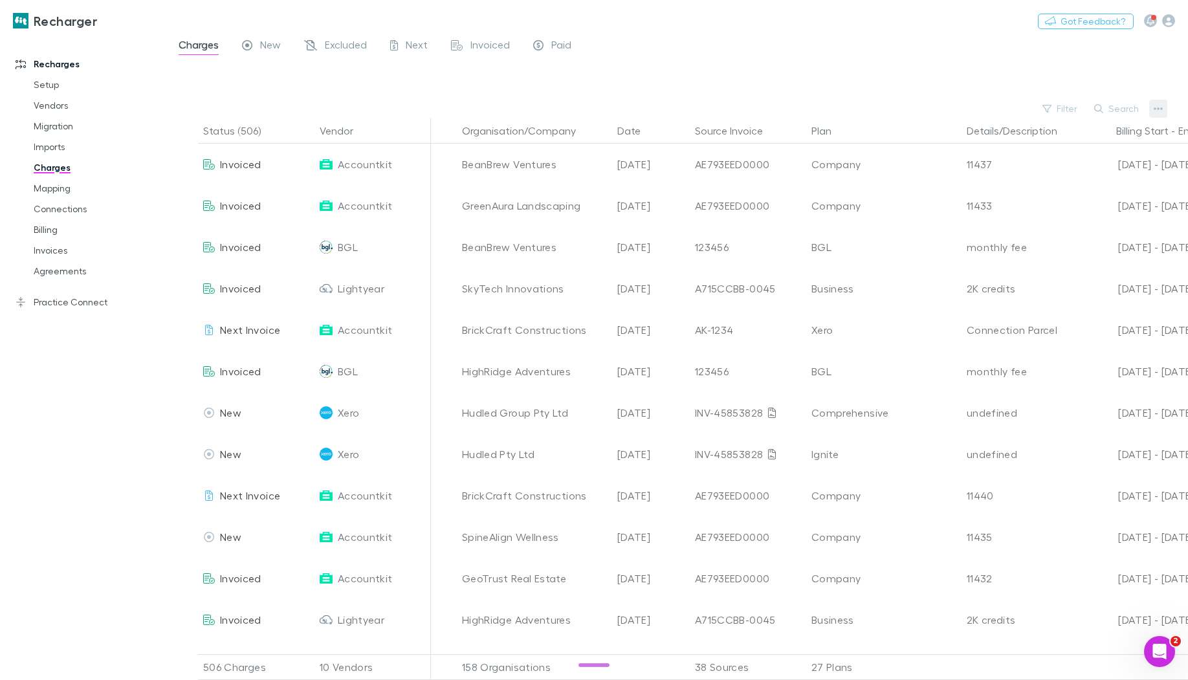
click at [1156, 109] on icon "button" at bounding box center [1158, 108] width 9 height 3
click at [1061, 160] on p "Plan exclusions" at bounding box center [1078, 158] width 157 height 16
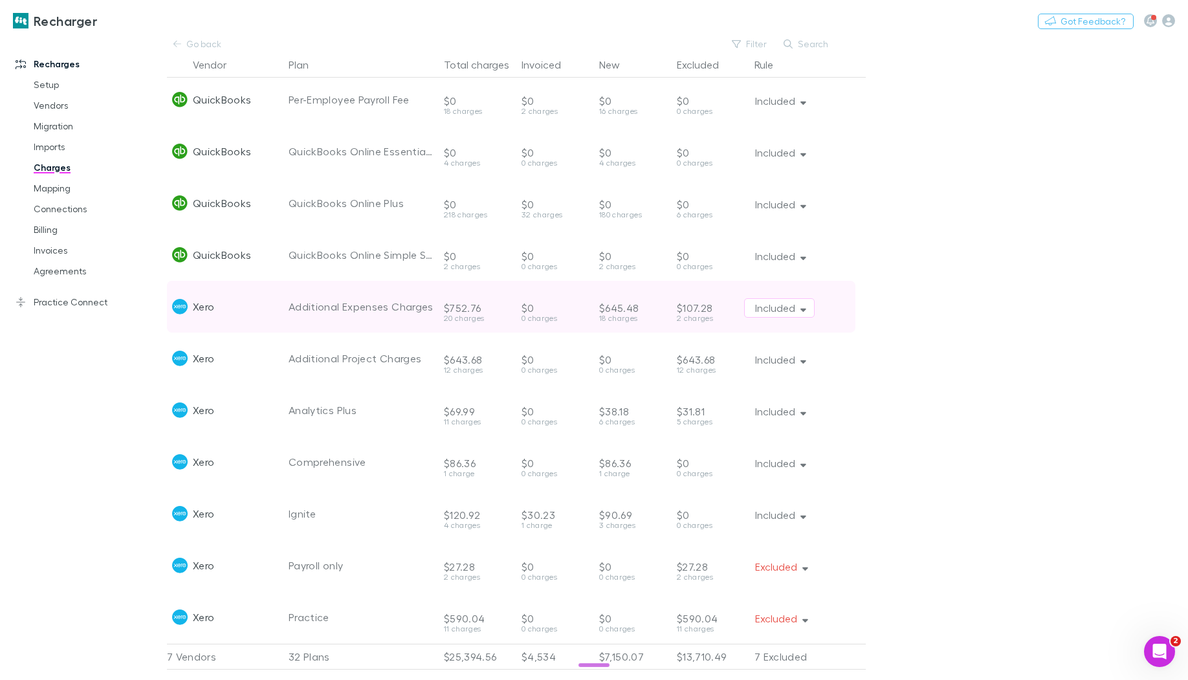
scroll to position [387, 0]
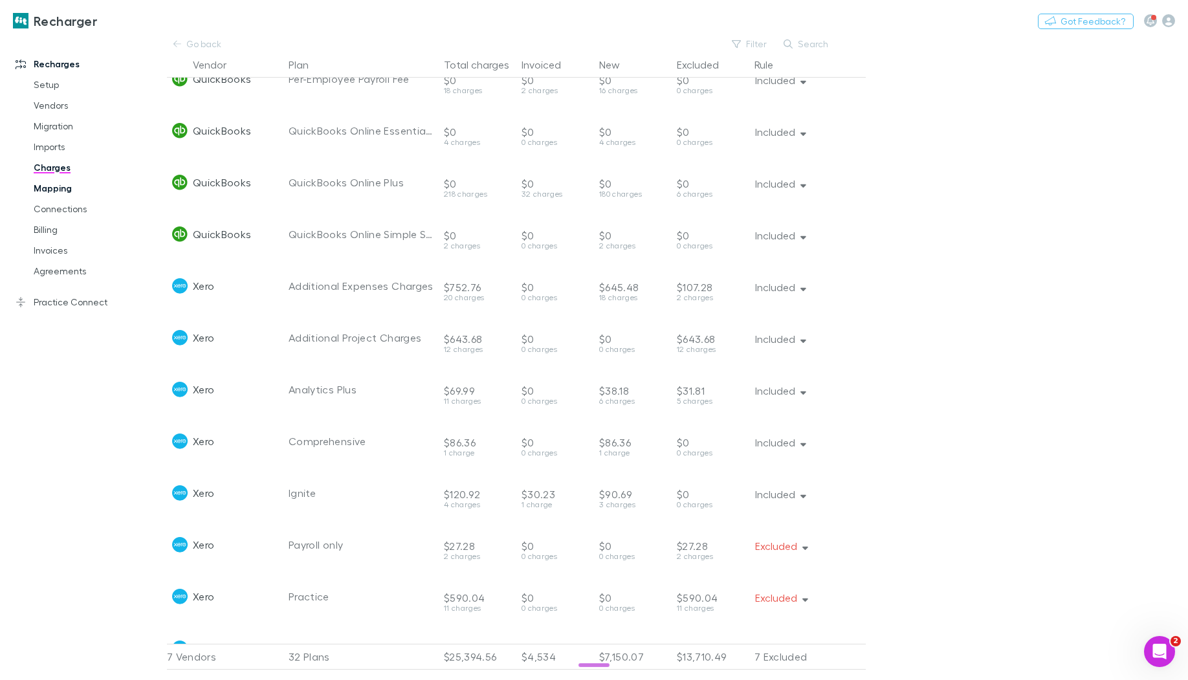
click at [67, 187] on link "Mapping" at bounding box center [93, 188] width 144 height 21
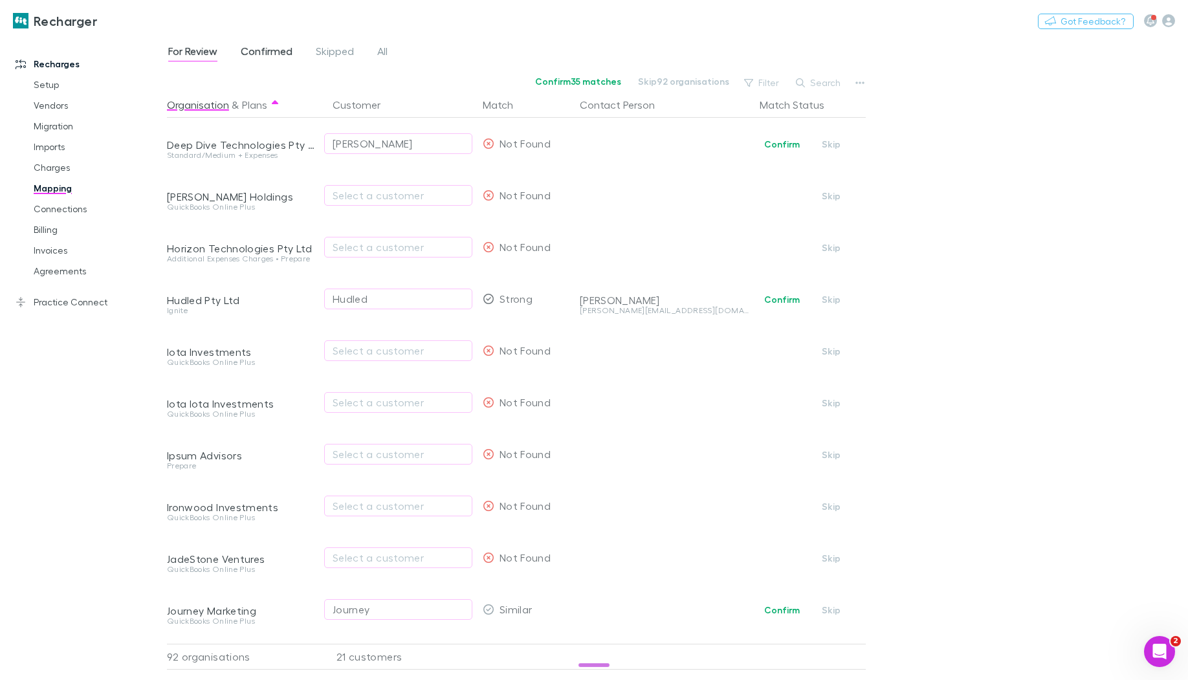
click at [282, 58] on span "Confirmed" at bounding box center [267, 53] width 52 height 17
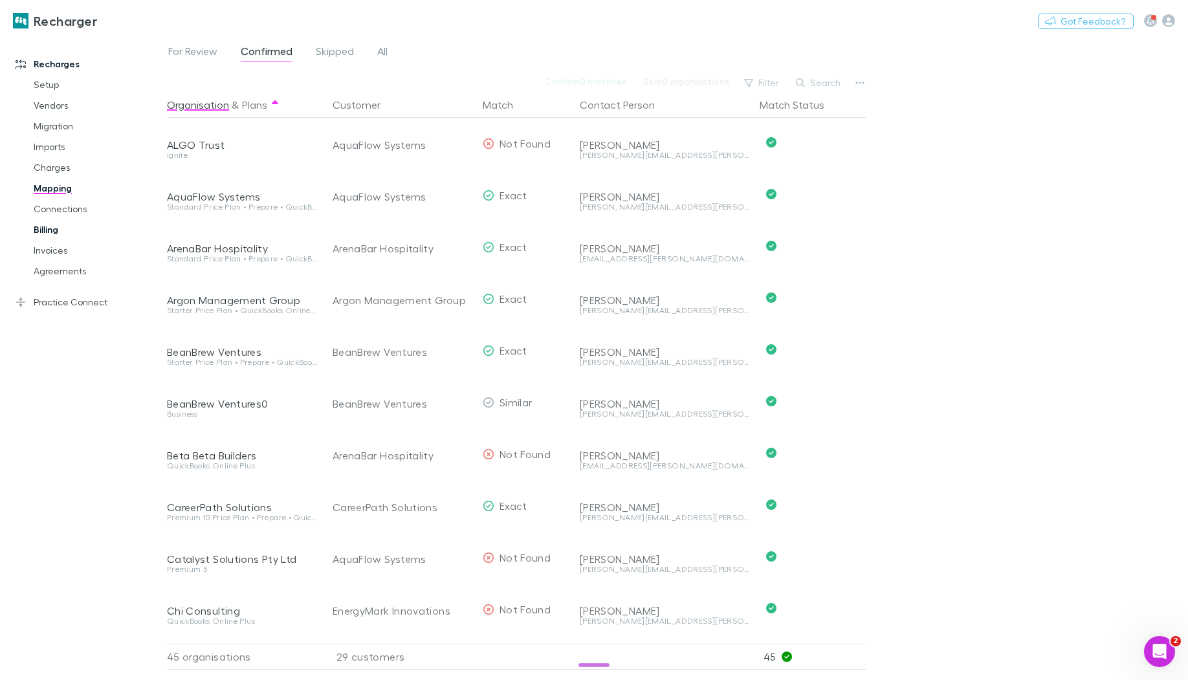
scroll to position [1, 1]
click at [65, 228] on link "Billing" at bounding box center [93, 229] width 144 height 21
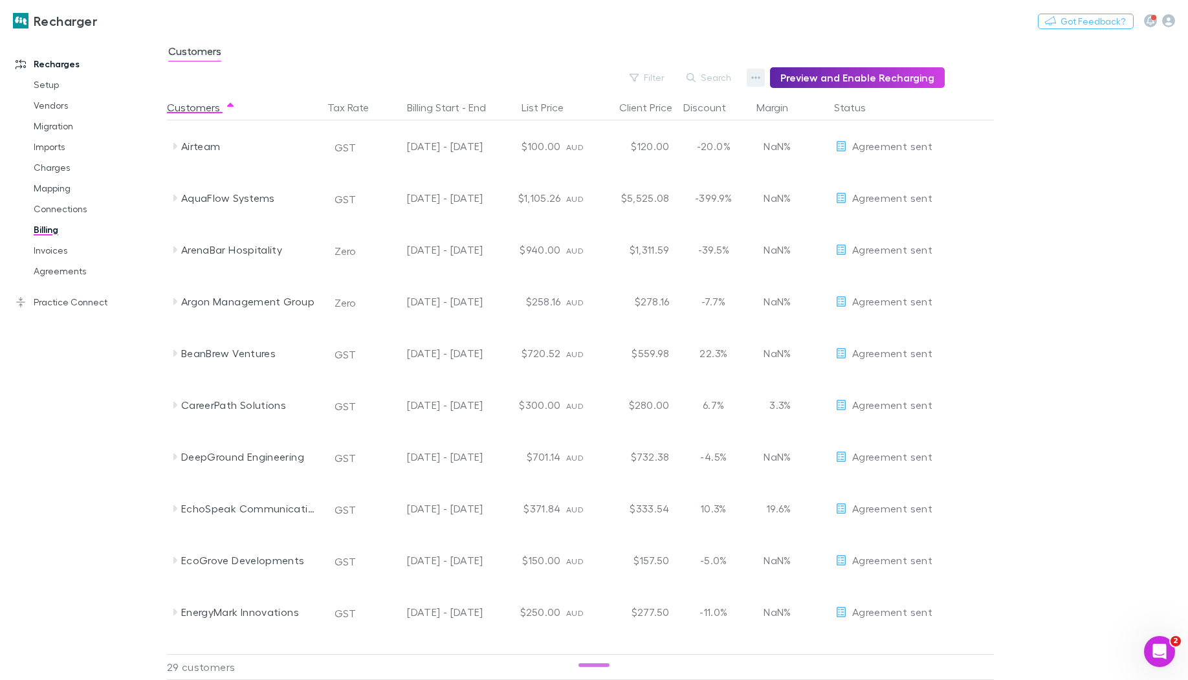
click at [755, 74] on button "button" at bounding box center [756, 78] width 18 height 18
click at [656, 146] on p "Admin Fee" at bounding box center [681, 143] width 157 height 16
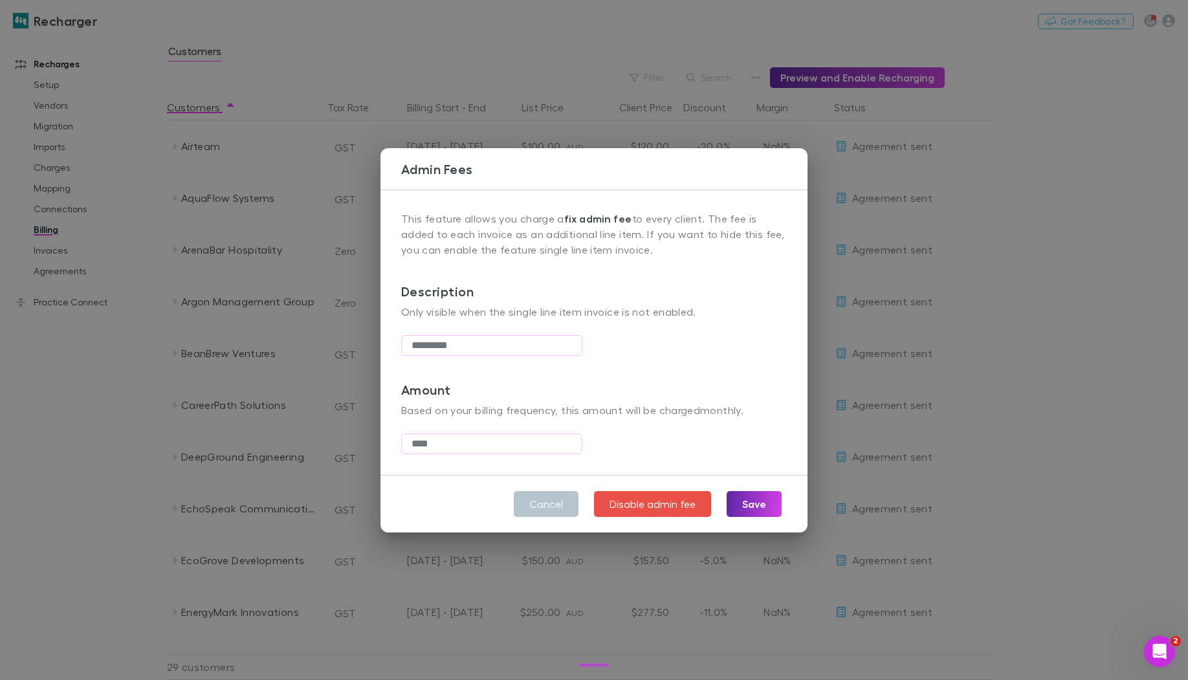
click at [105, 376] on div "Admin Fees This feature allows you charge a fix admin fee to every client. The …" at bounding box center [594, 340] width 1188 height 680
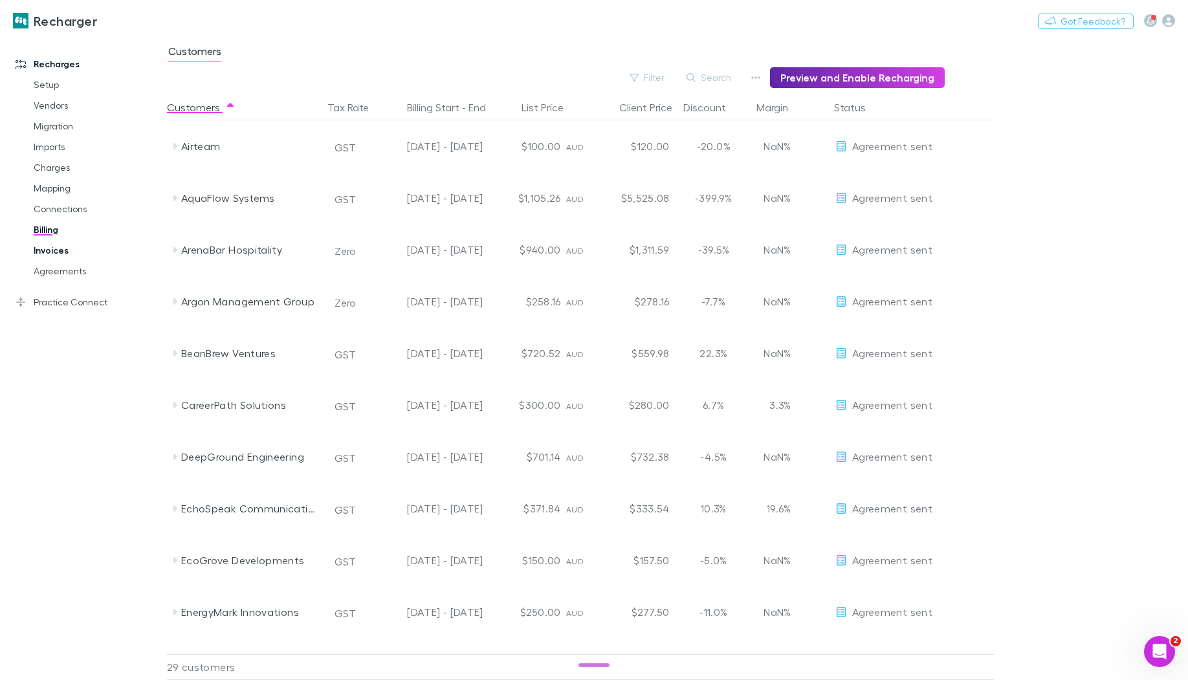
drag, startPoint x: 47, startPoint y: 248, endPoint x: 64, endPoint y: 256, distance: 19.4
click at [47, 249] on link "Invoices" at bounding box center [93, 250] width 144 height 21
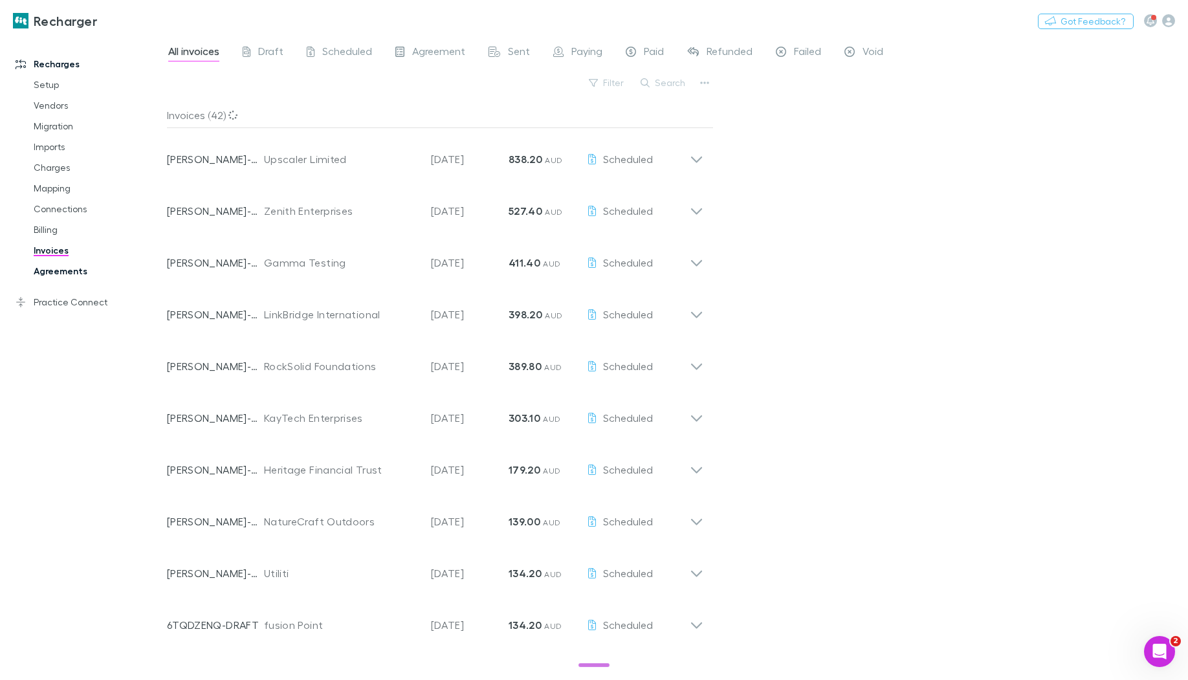
click at [76, 275] on link "Agreements" at bounding box center [93, 271] width 144 height 21
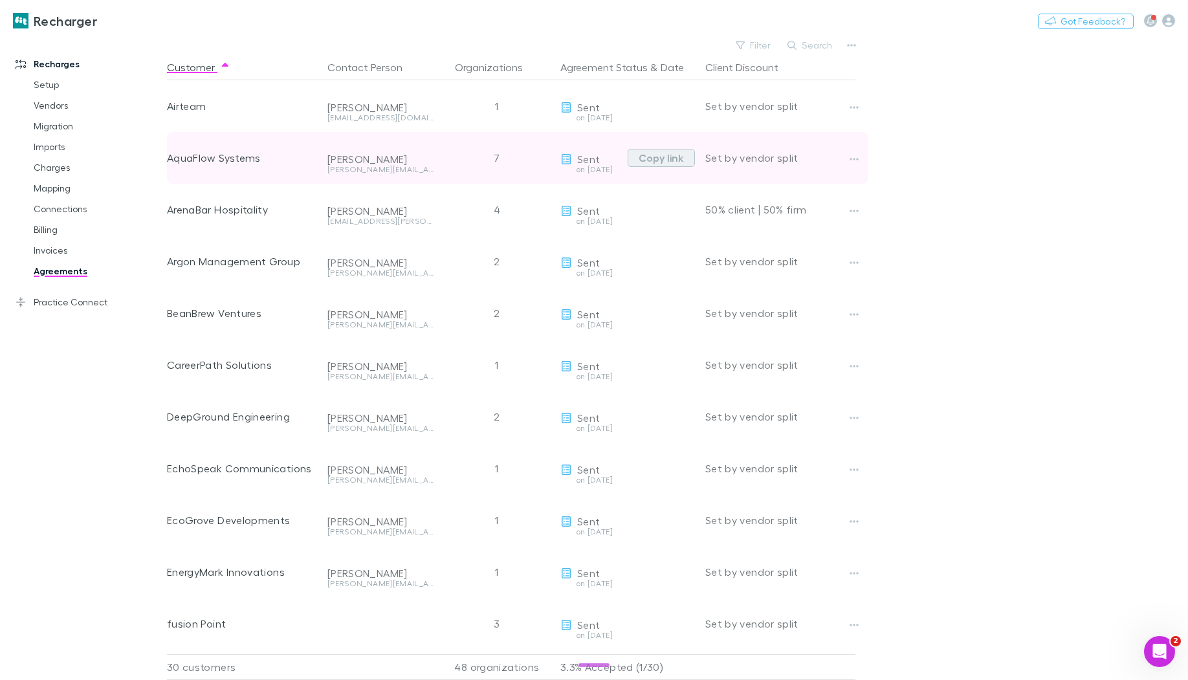
click at [651, 160] on button "Copy link" at bounding box center [661, 158] width 67 height 18
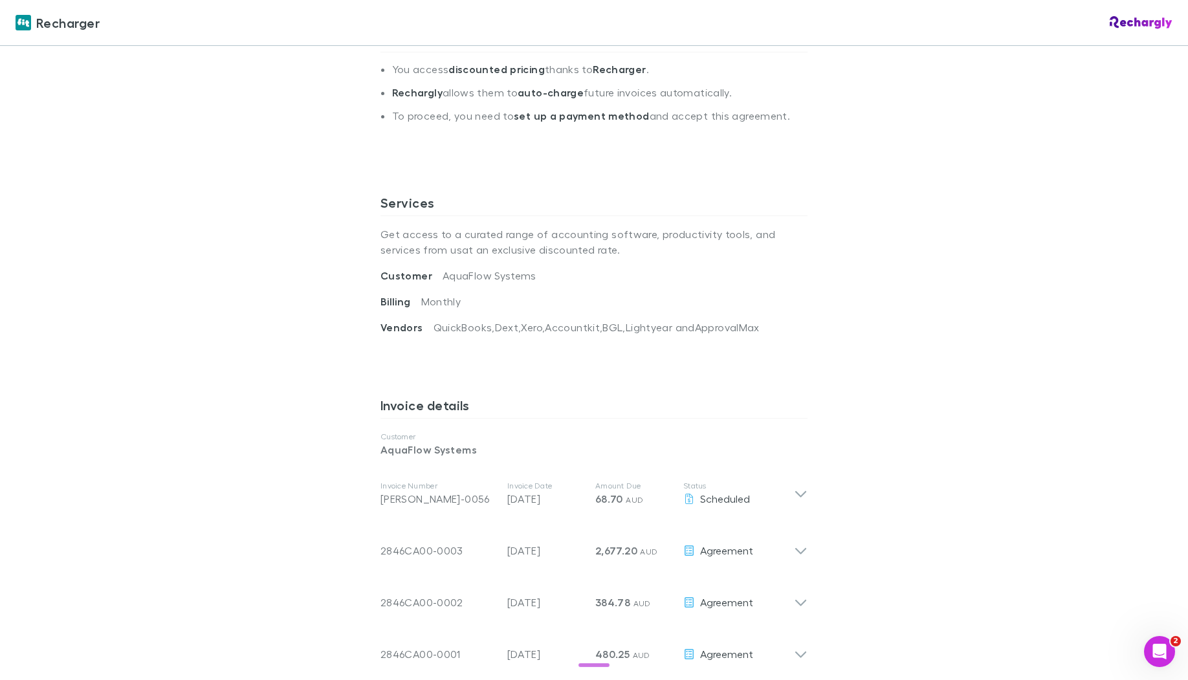
scroll to position [342, 0]
